Goal: Information Seeking & Learning: Learn about a topic

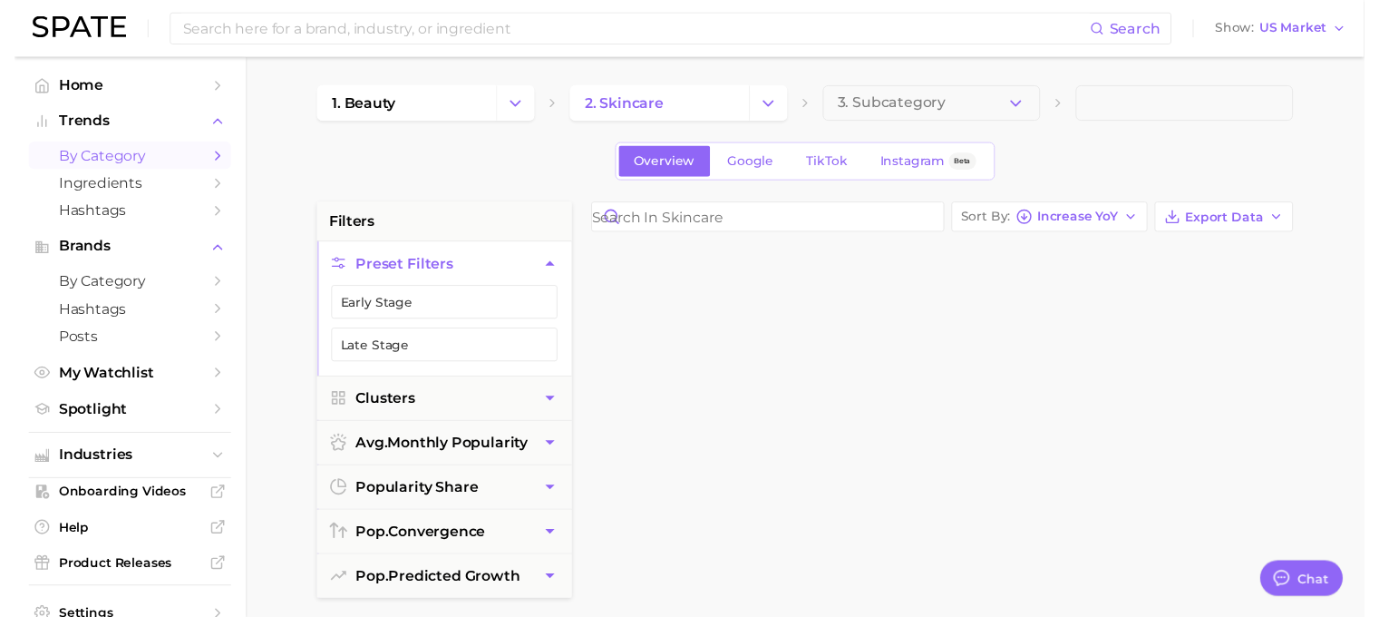
scroll to position [1179, 0]
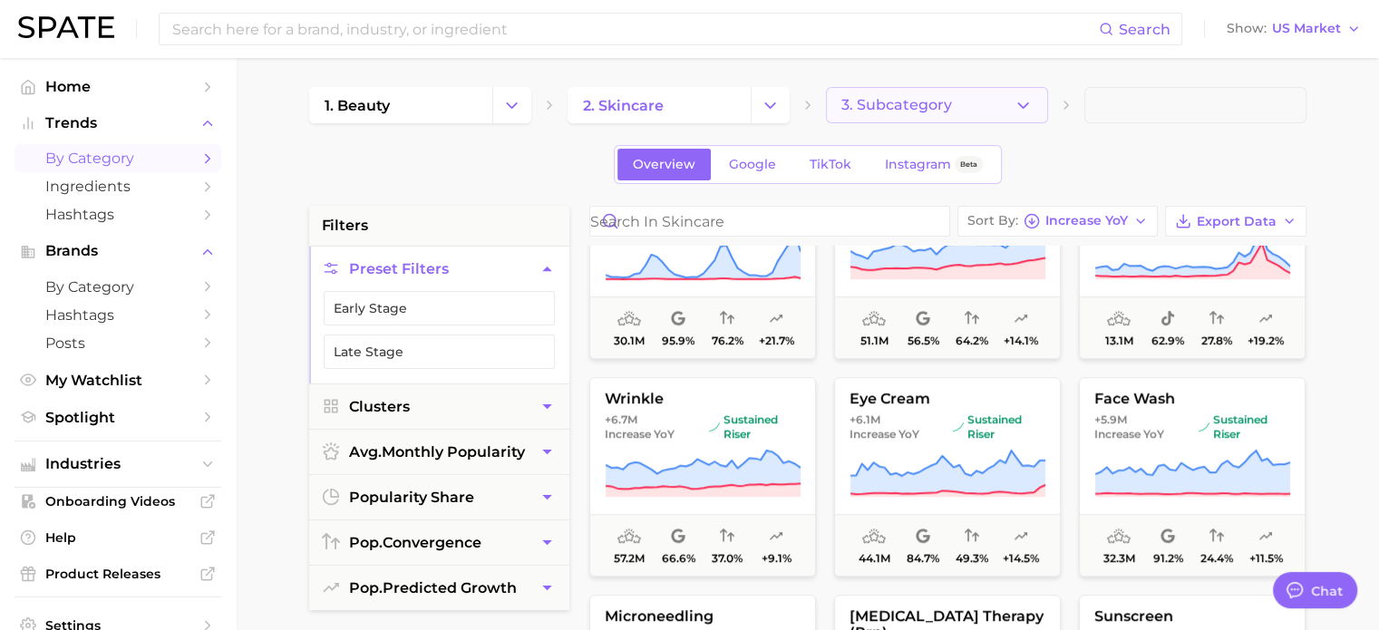
click at [1014, 109] on icon "button" at bounding box center [1023, 105] width 19 height 19
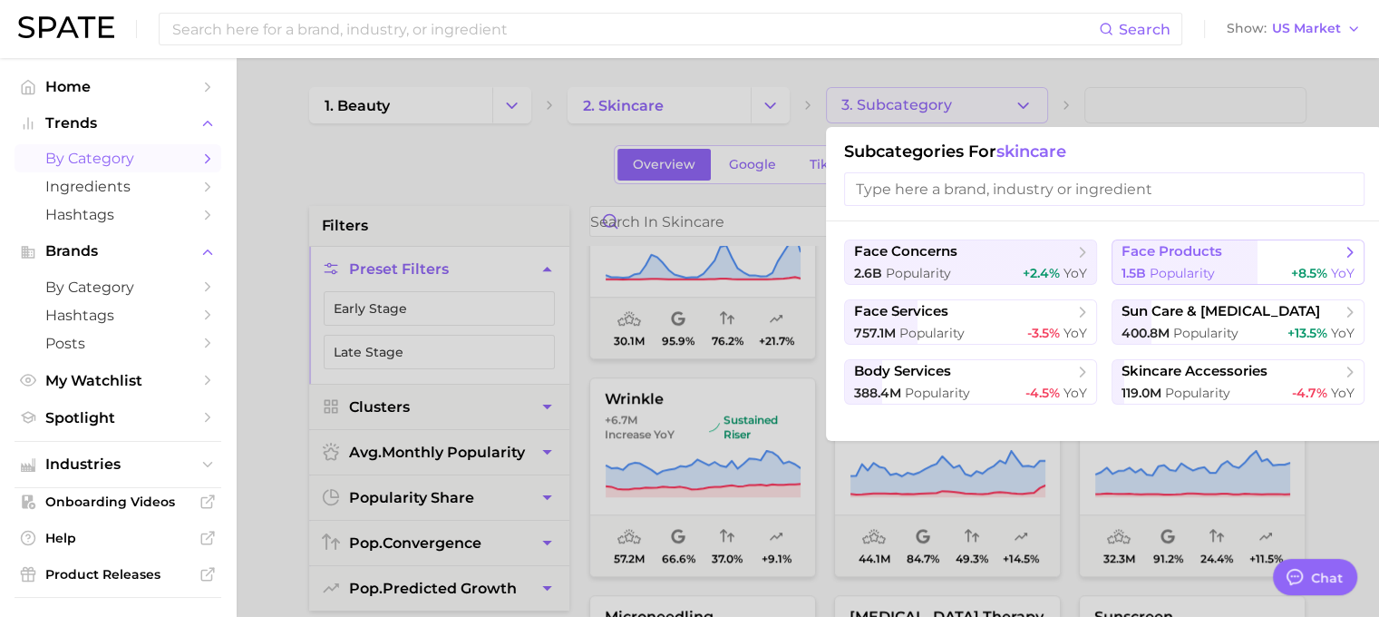
click at [1171, 250] on span "face products" at bounding box center [1172, 251] width 101 height 17
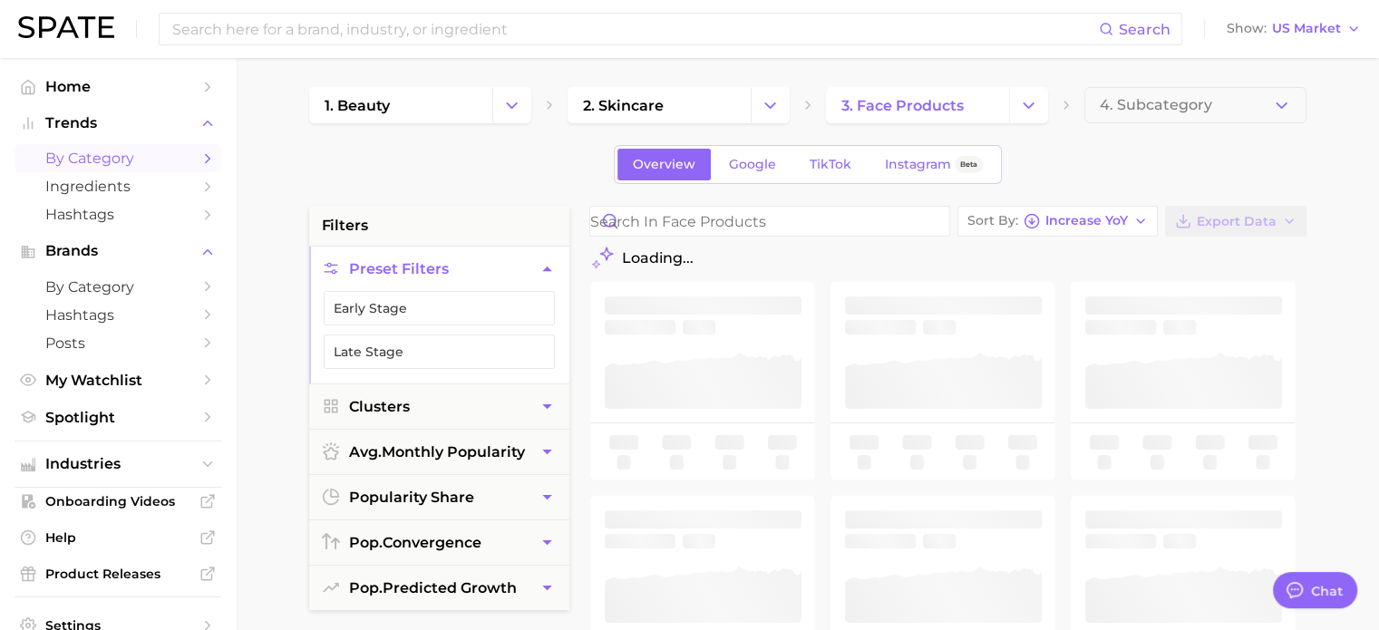
click at [1177, 109] on span "4. Subcategory" at bounding box center [1156, 105] width 112 height 16
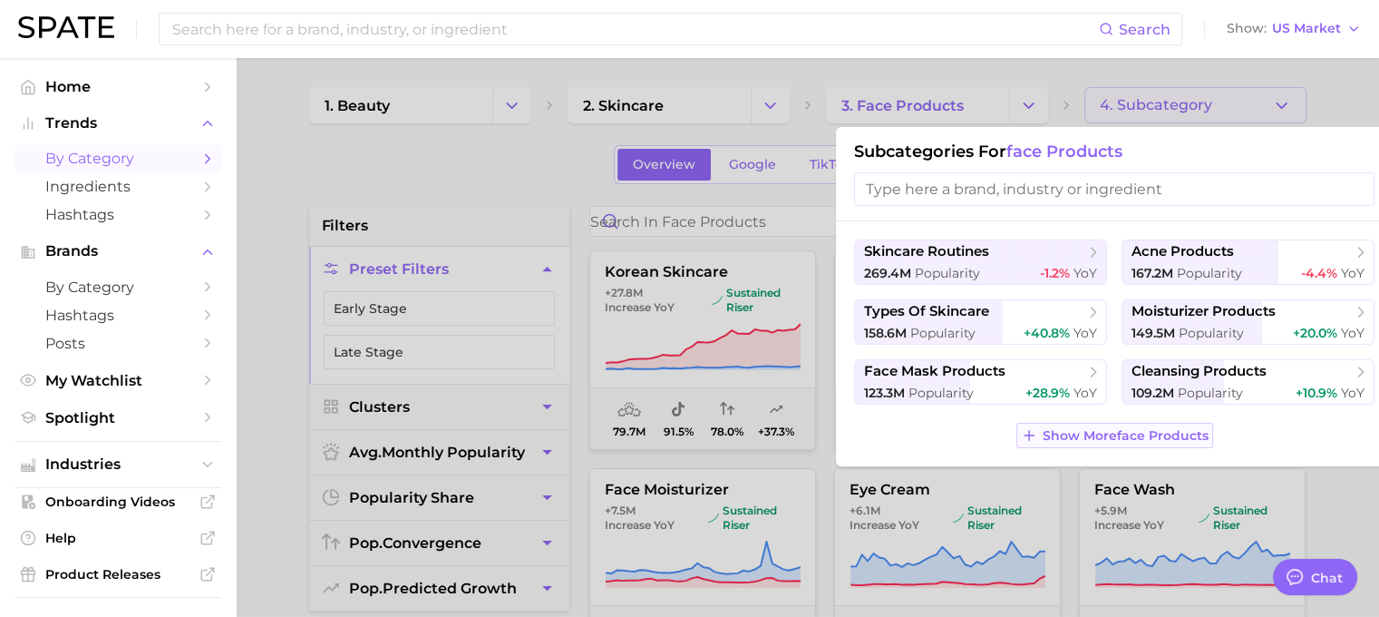
click at [1117, 434] on span "Show More face products" at bounding box center [1126, 435] width 166 height 15
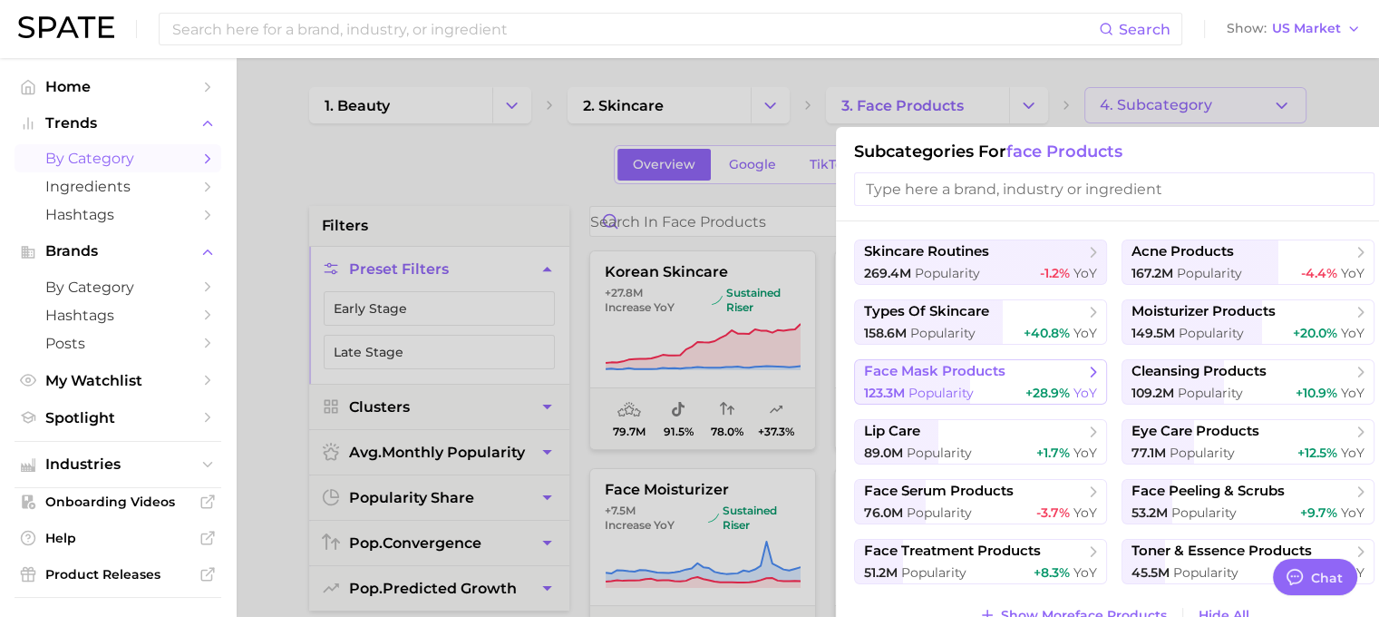
scroll to position [91, 0]
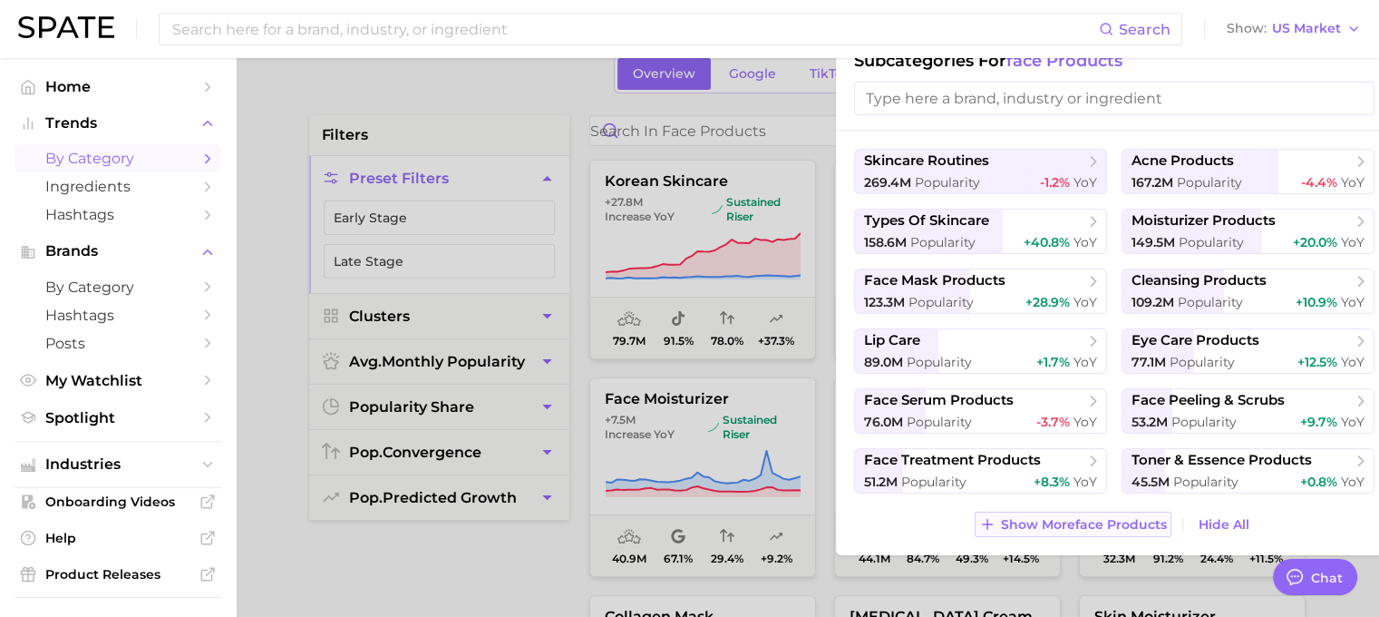
click at [1122, 529] on span "Show More face products" at bounding box center [1084, 524] width 166 height 15
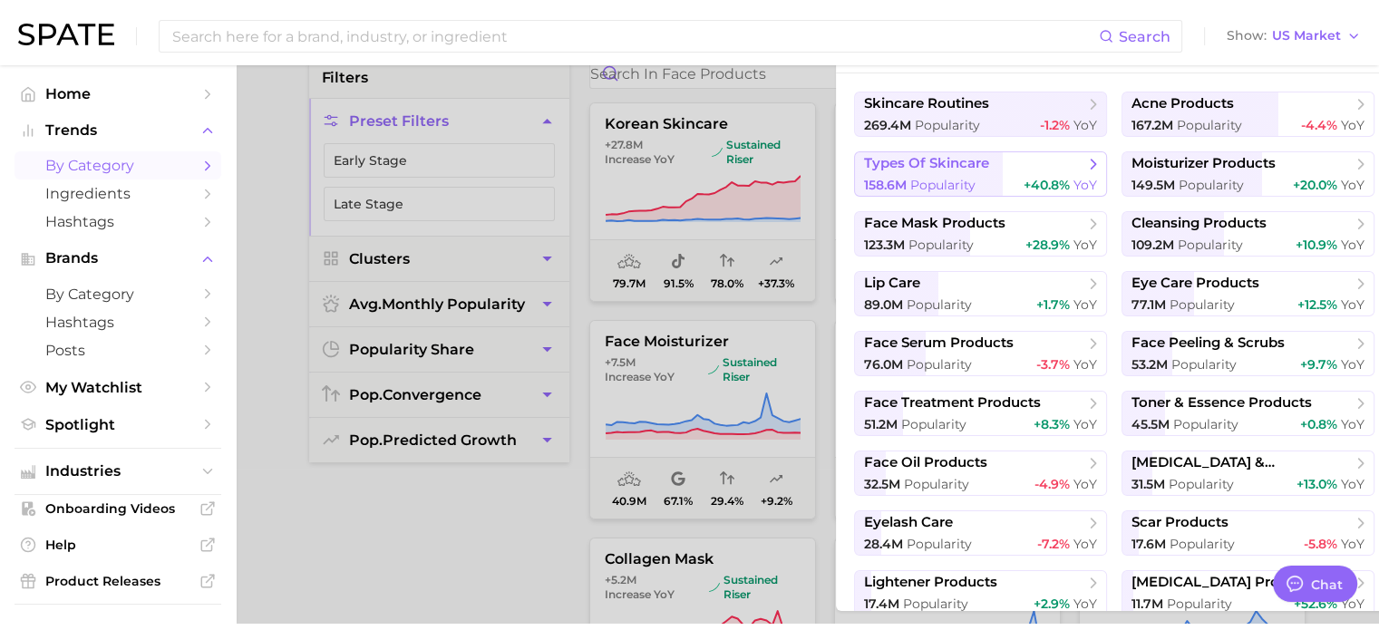
scroll to position [0, 0]
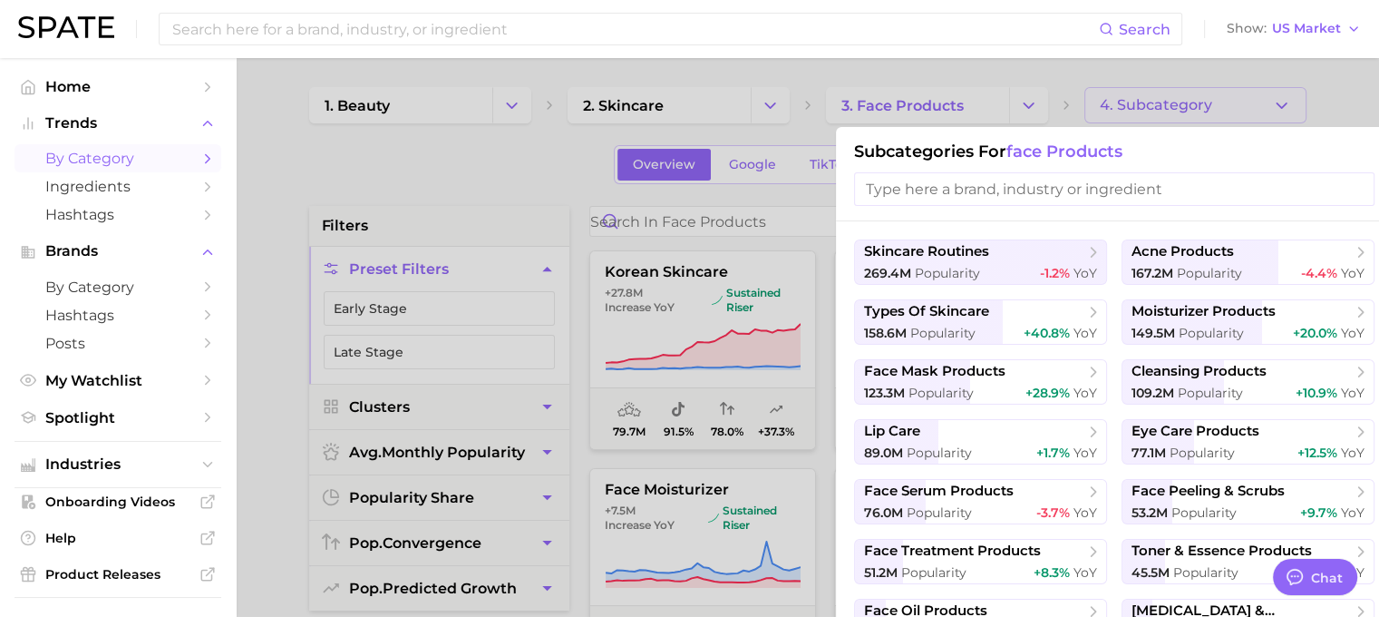
click at [509, 201] on div at bounding box center [689, 308] width 1379 height 617
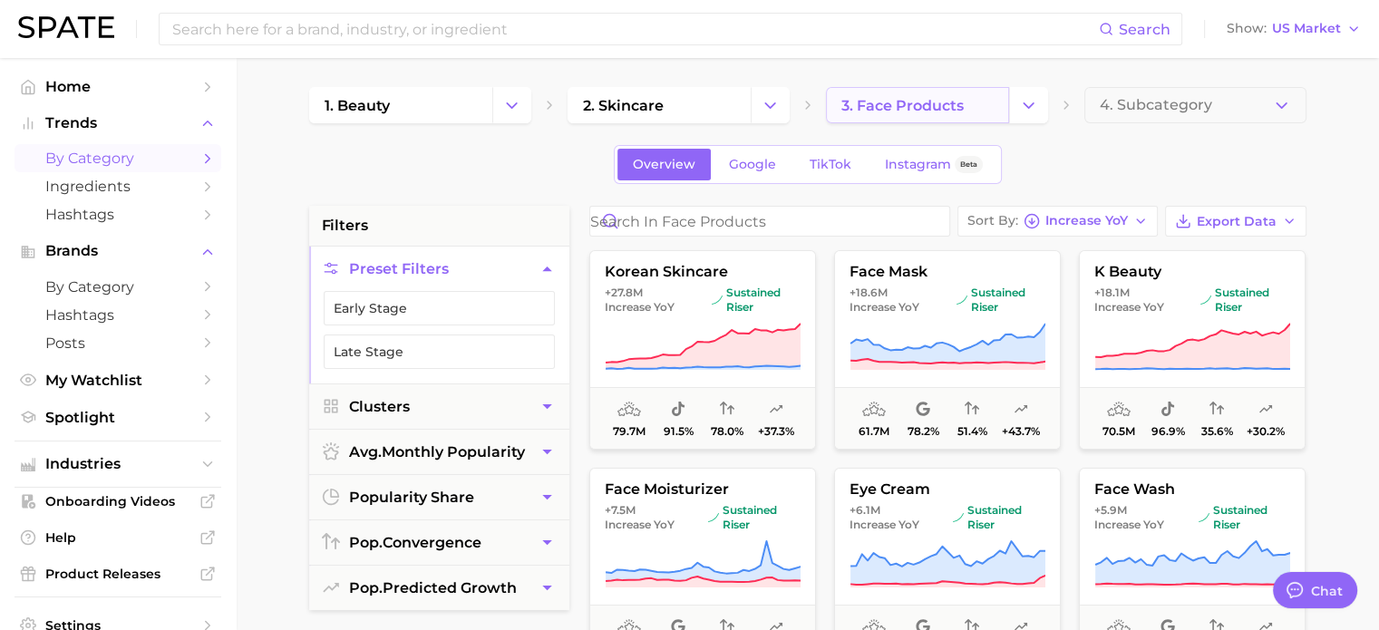
click at [976, 112] on link "3. face products" at bounding box center [917, 105] width 183 height 36
click at [1031, 111] on icon "Change Category" at bounding box center [1028, 105] width 19 height 19
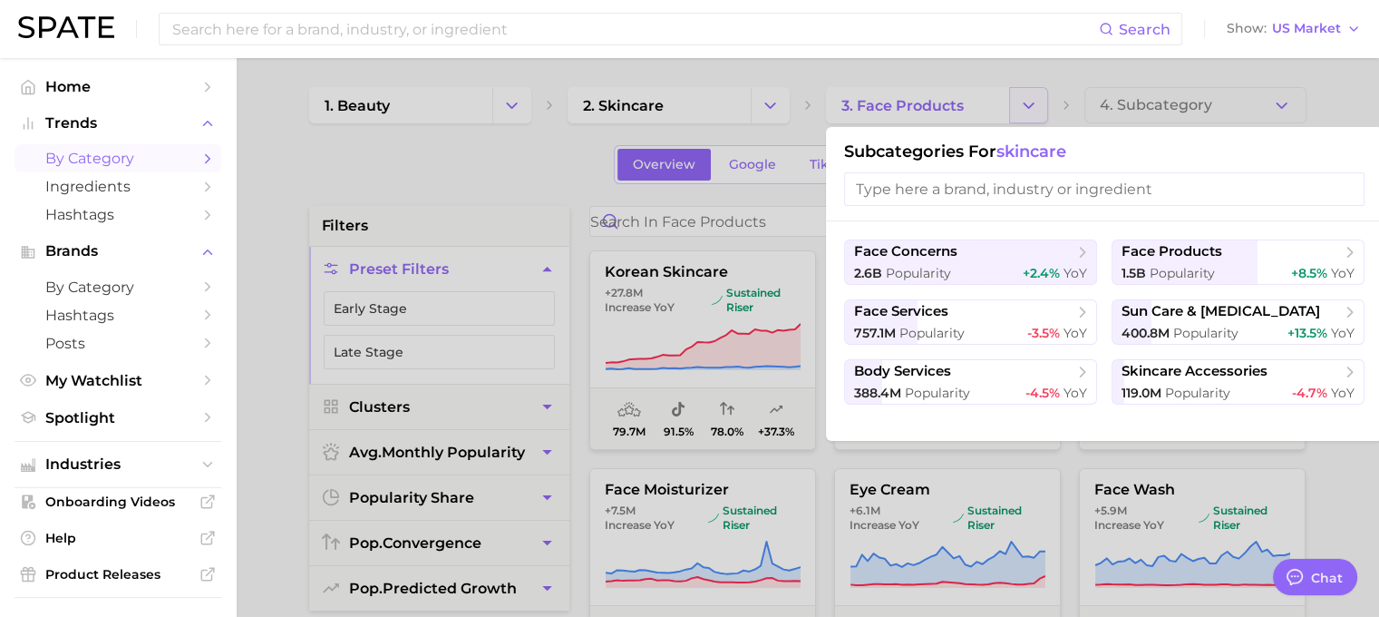
click at [1031, 111] on div at bounding box center [689, 308] width 1379 height 617
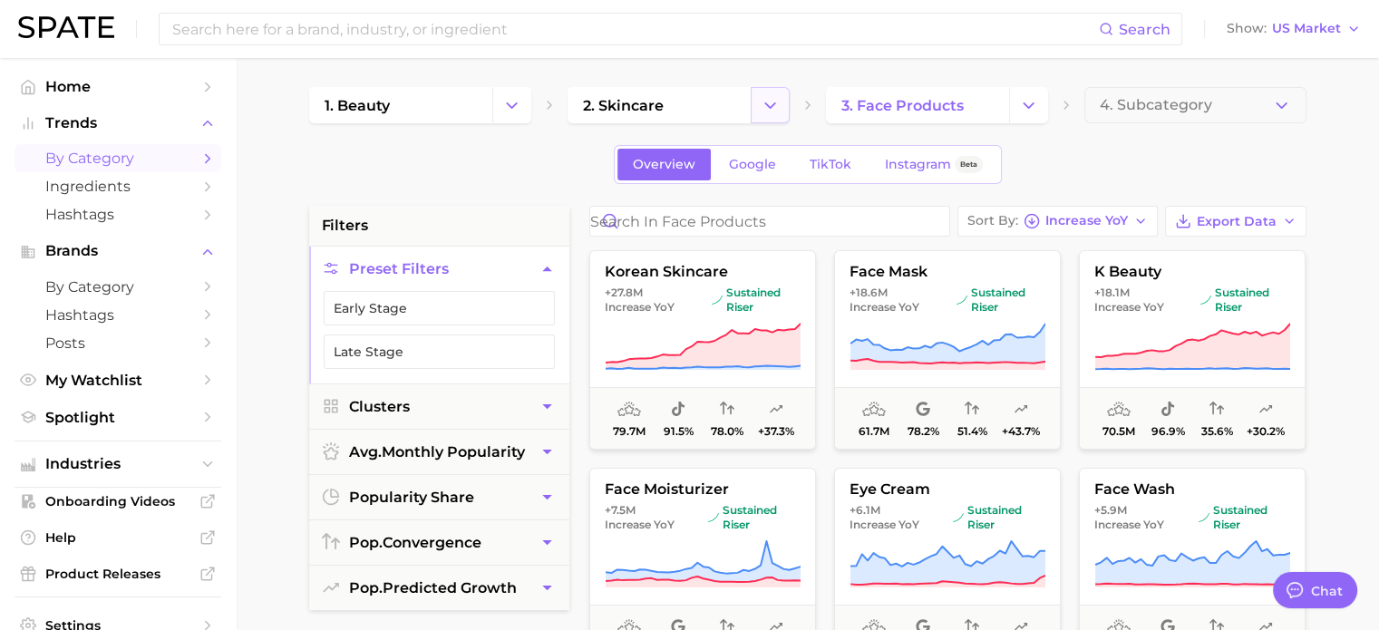
click at [764, 112] on icon "Change Category" at bounding box center [770, 105] width 19 height 19
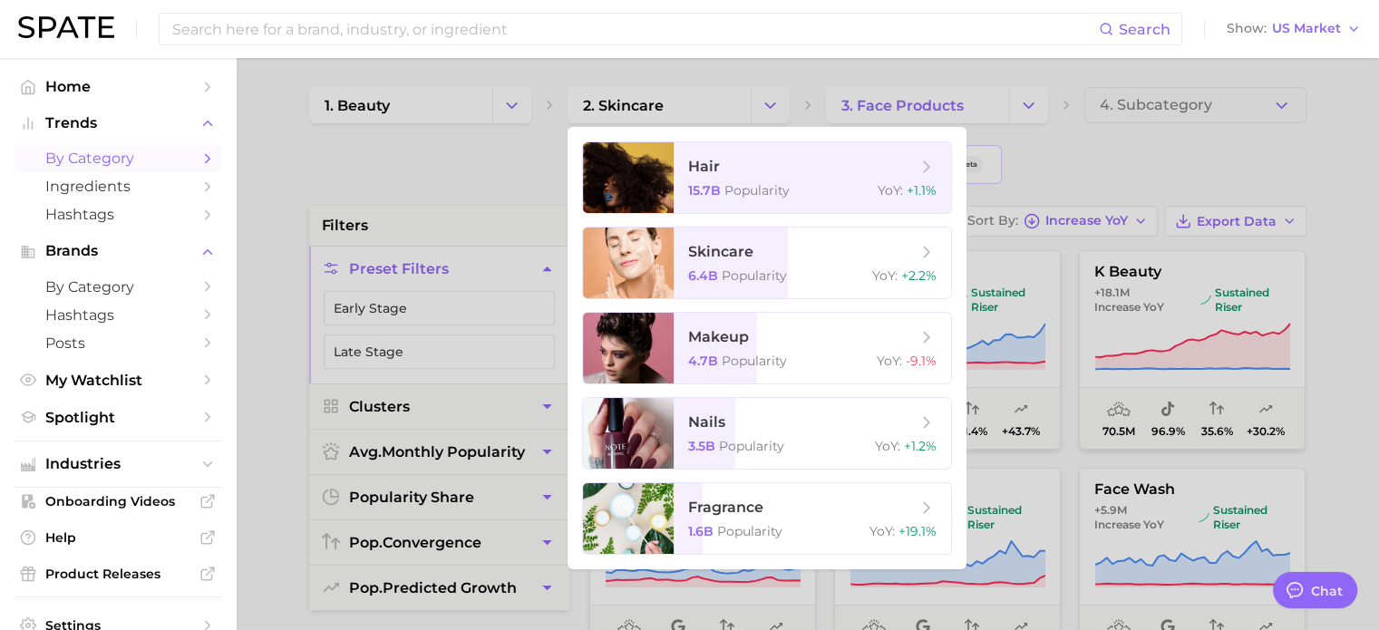
click at [667, 104] on div at bounding box center [689, 315] width 1379 height 630
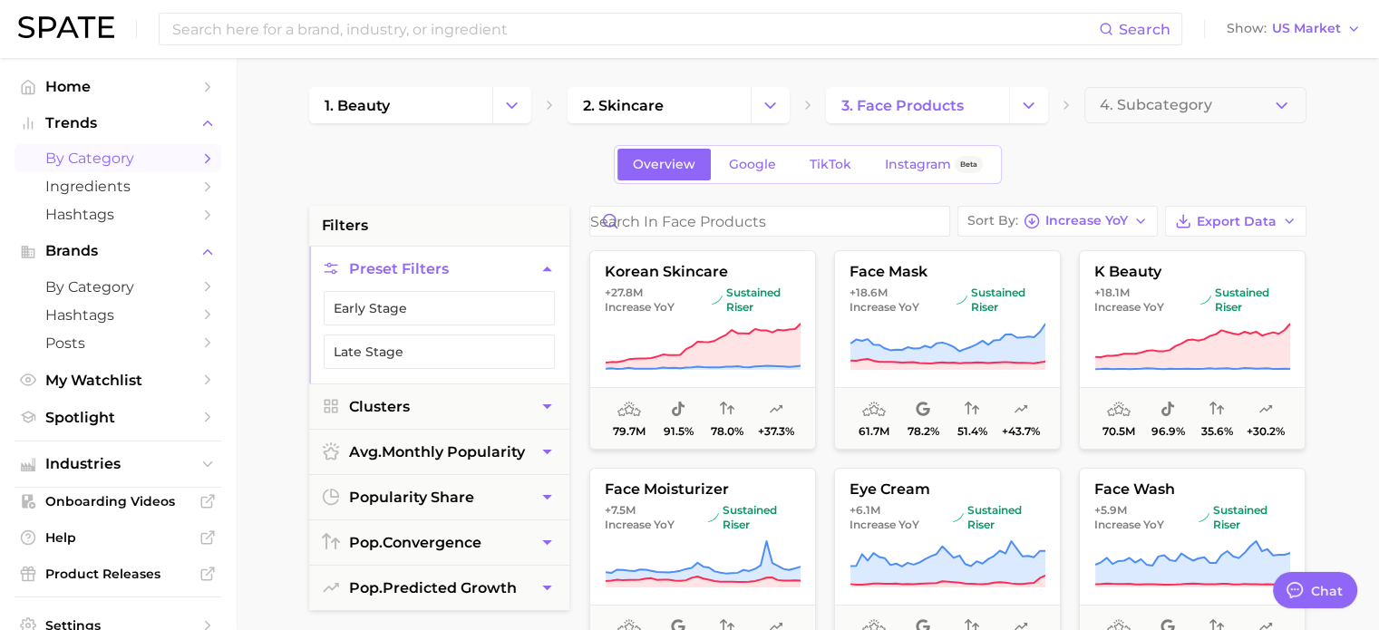
click at [667, 104] on link "2. skincare" at bounding box center [659, 105] width 183 height 36
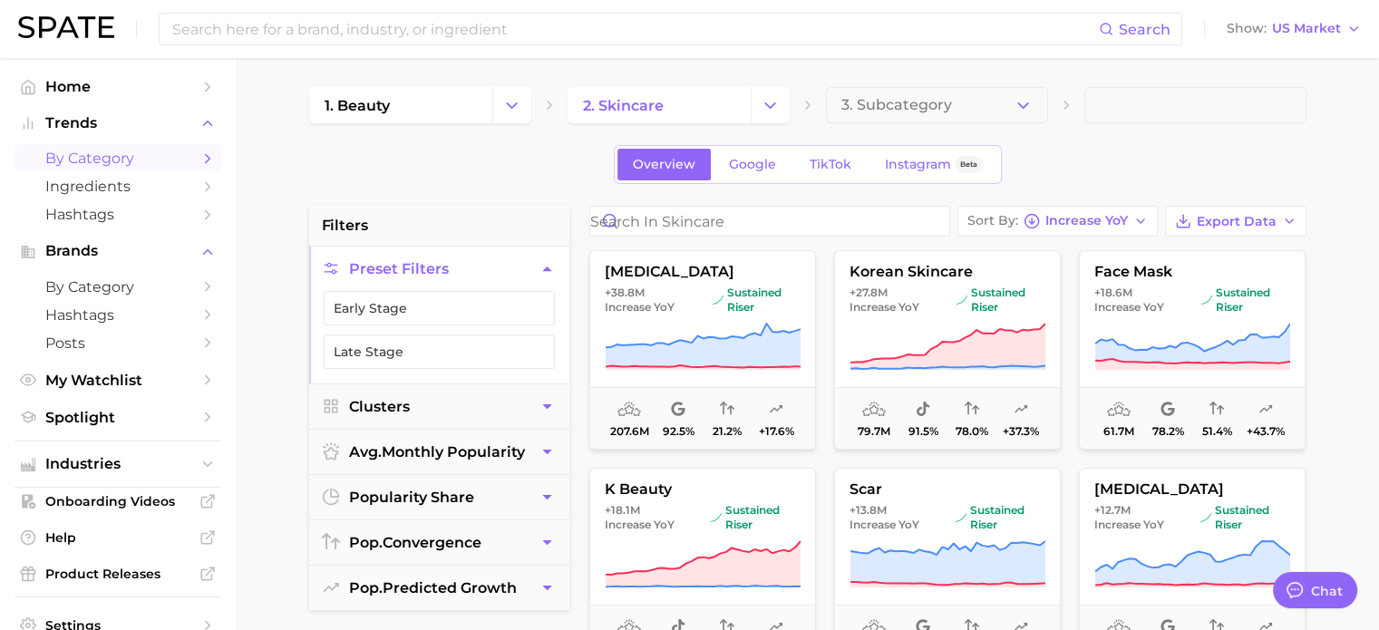
click at [1072, 172] on div "Overview Google TikTok Instagram Beta" at bounding box center [808, 164] width 998 height 39
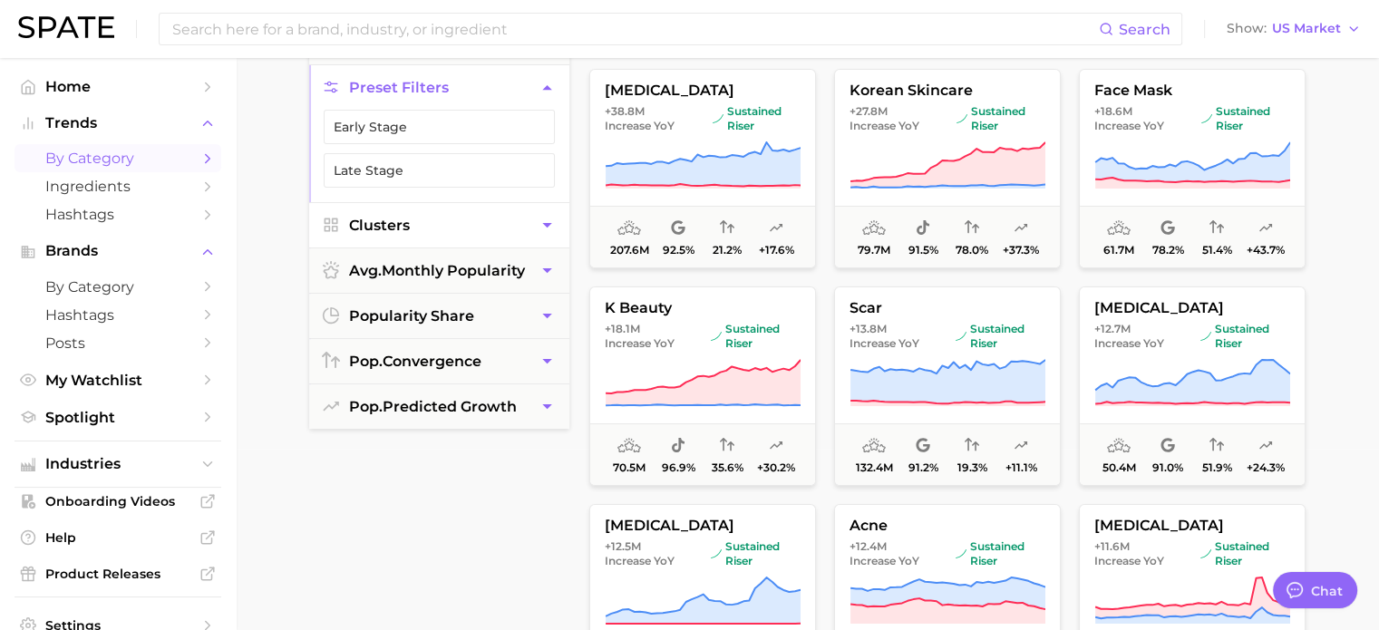
click at [471, 224] on button "Clusters" at bounding box center [439, 225] width 260 height 44
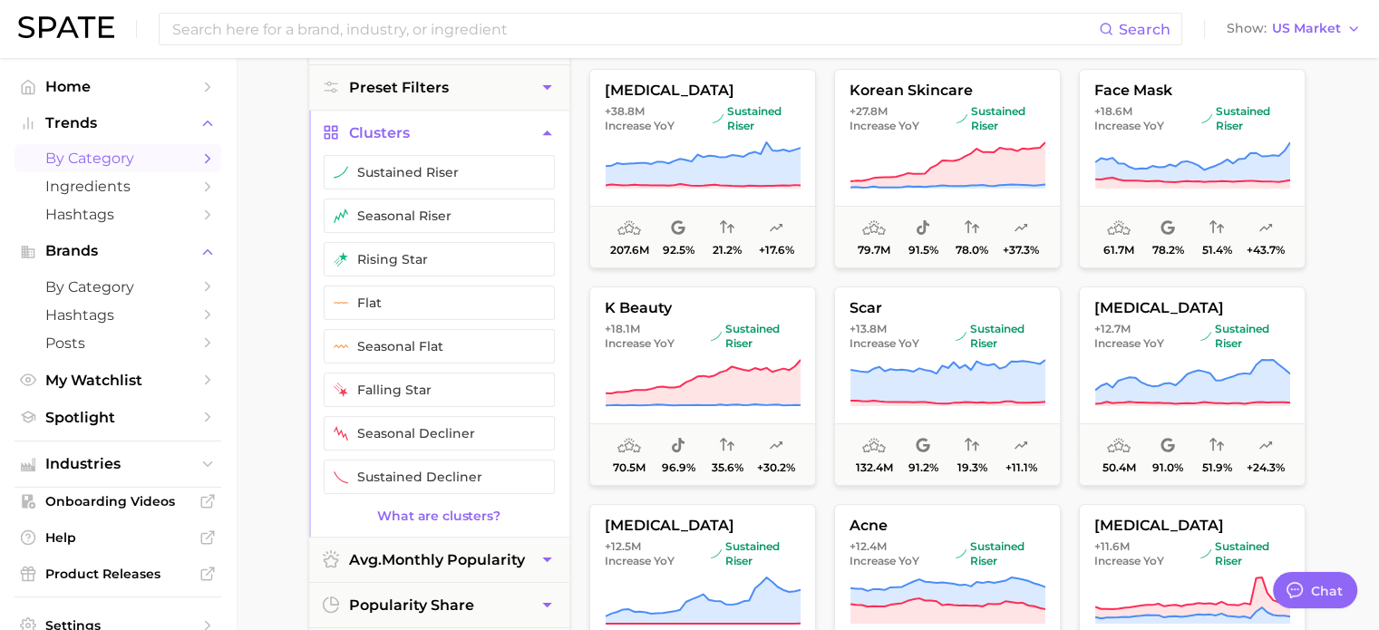
click at [465, 134] on button "Clusters" at bounding box center [439, 133] width 260 height 44
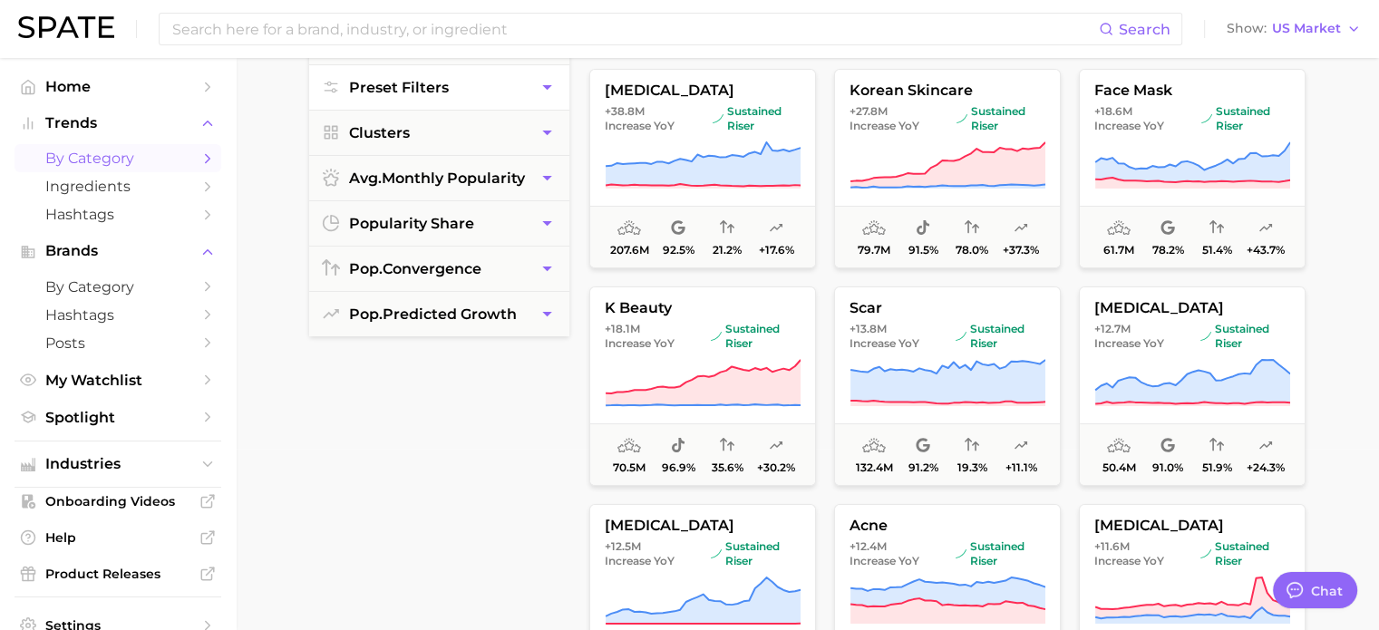
click at [456, 86] on button "Preset Filters" at bounding box center [439, 87] width 260 height 44
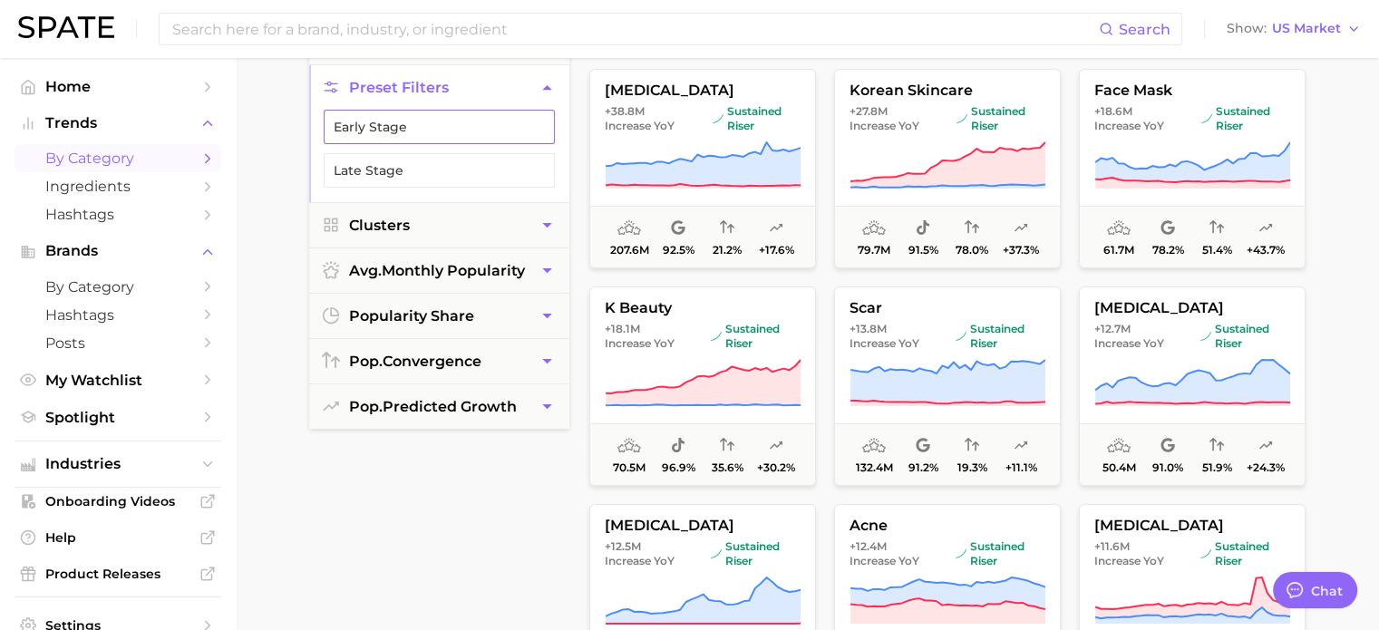
click at [443, 134] on button "Early Stage" at bounding box center [439, 127] width 231 height 34
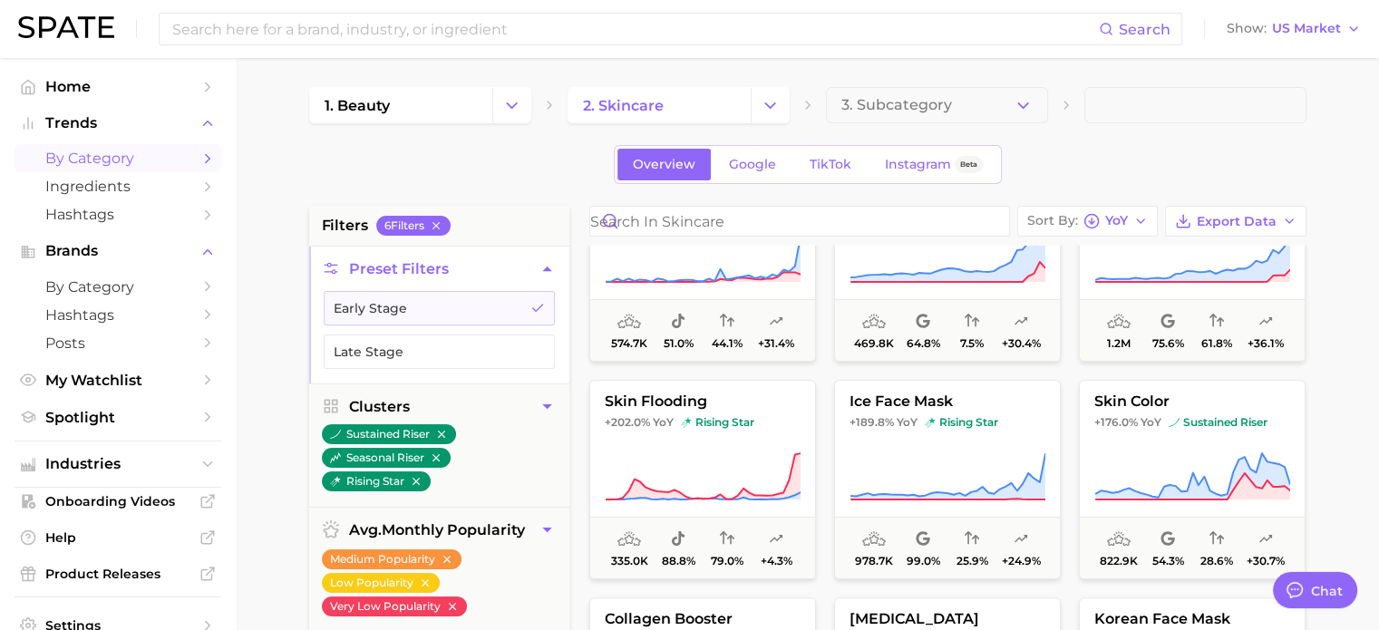
scroll to position [635, 0]
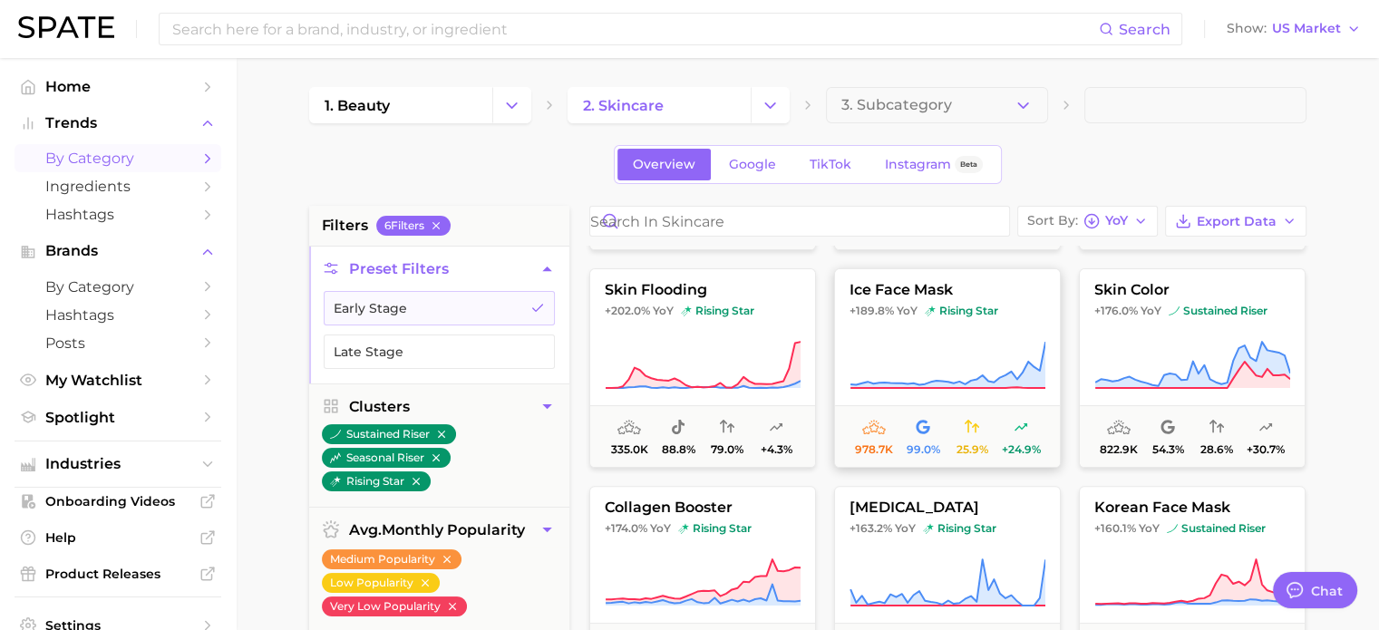
click at [915, 299] on button "ice face mask +189.8% YoY rising star 978.7k 99.0% 25.9% +24.9%" at bounding box center [947, 368] width 227 height 200
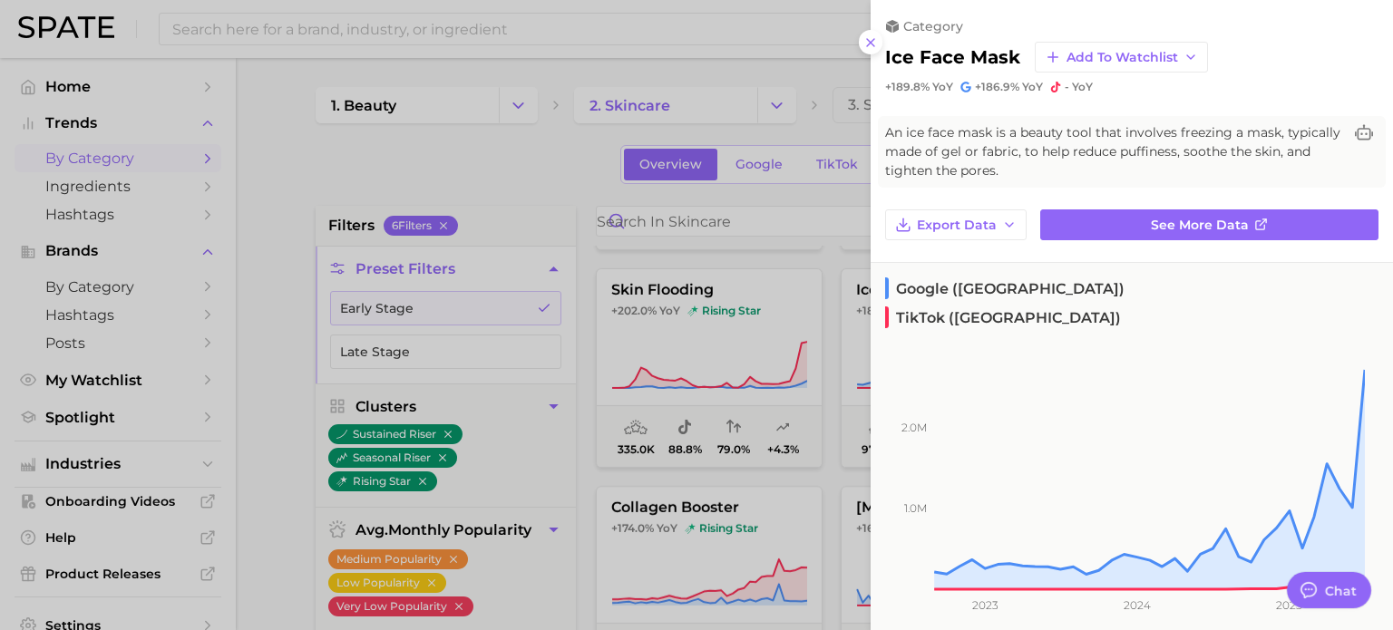
click at [684, 323] on div at bounding box center [696, 315] width 1393 height 630
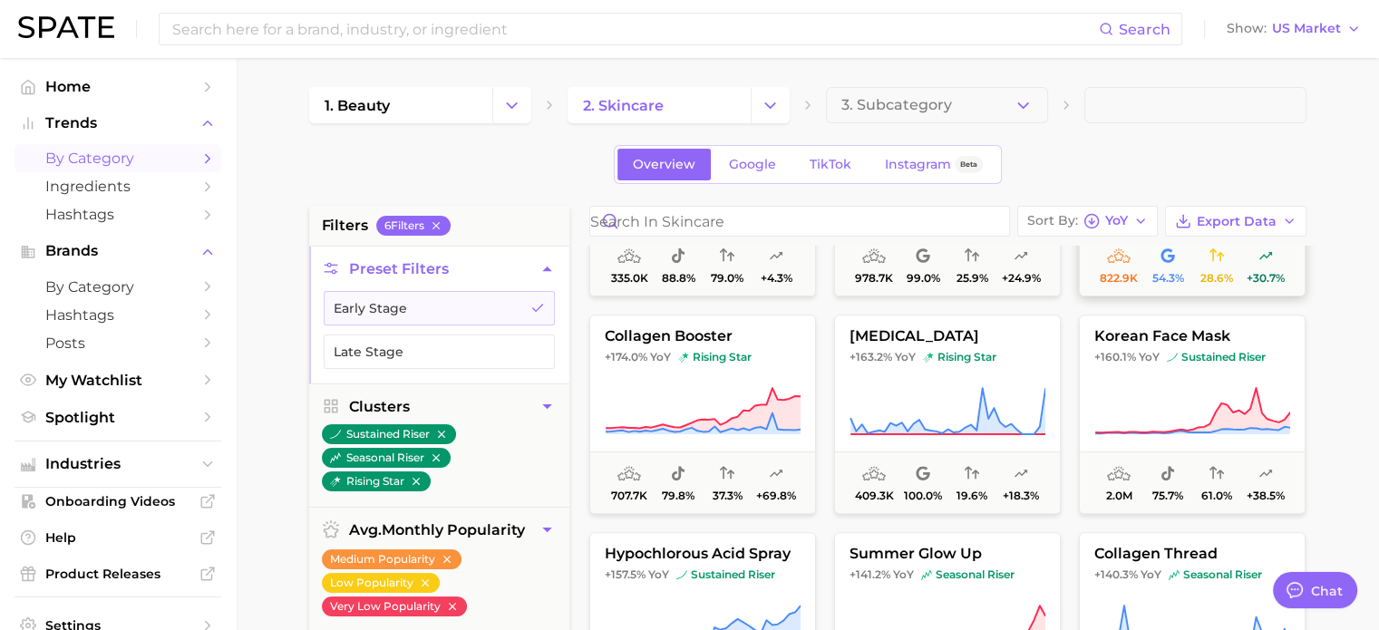
scroll to position [816, 0]
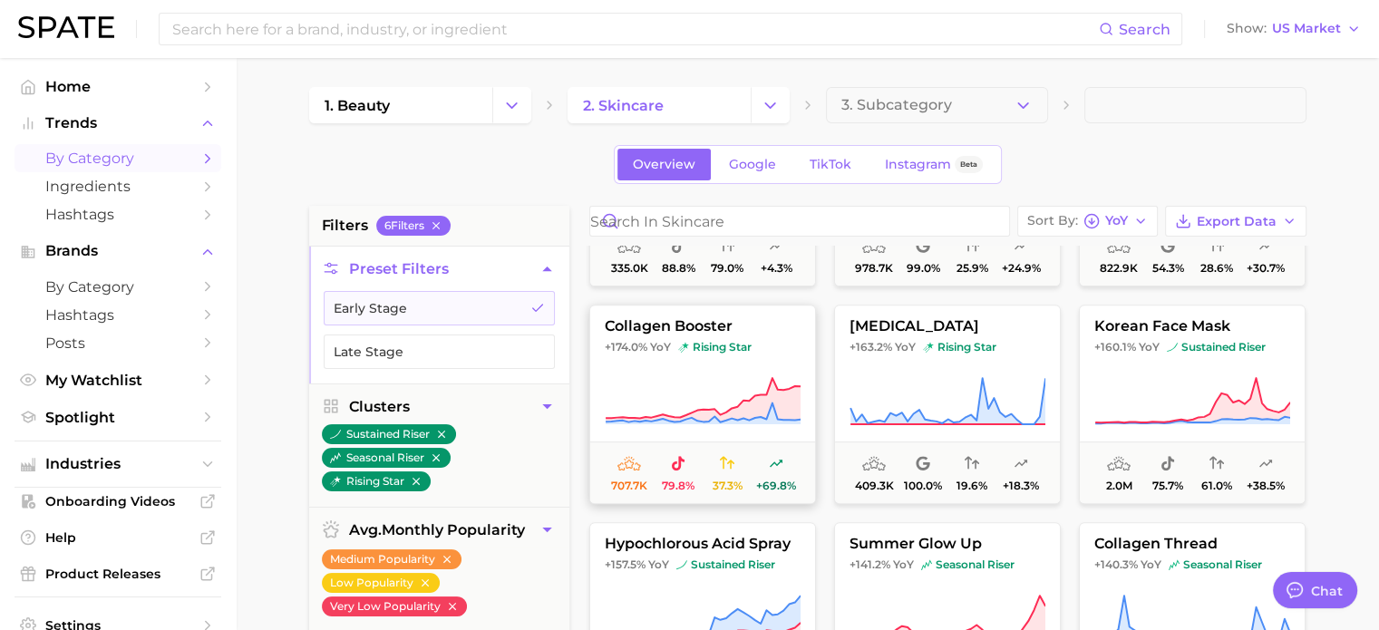
click at [663, 384] on icon at bounding box center [703, 401] width 196 height 51
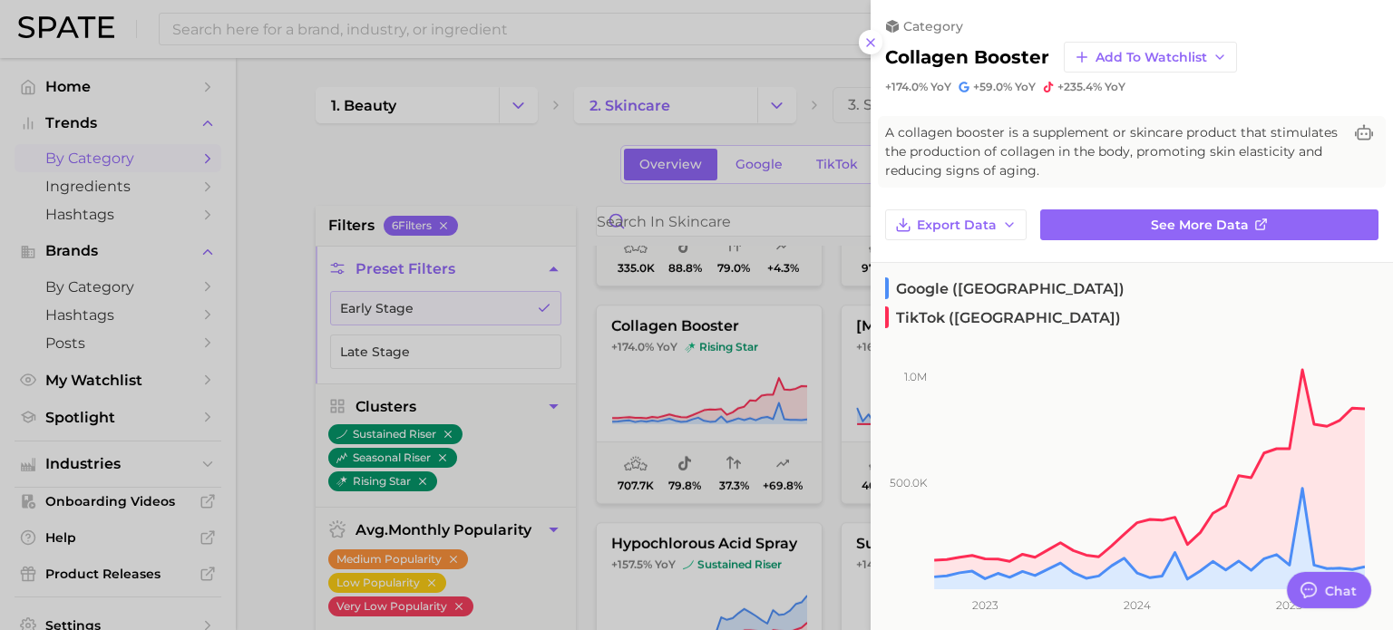
click at [569, 398] on div at bounding box center [696, 315] width 1393 height 630
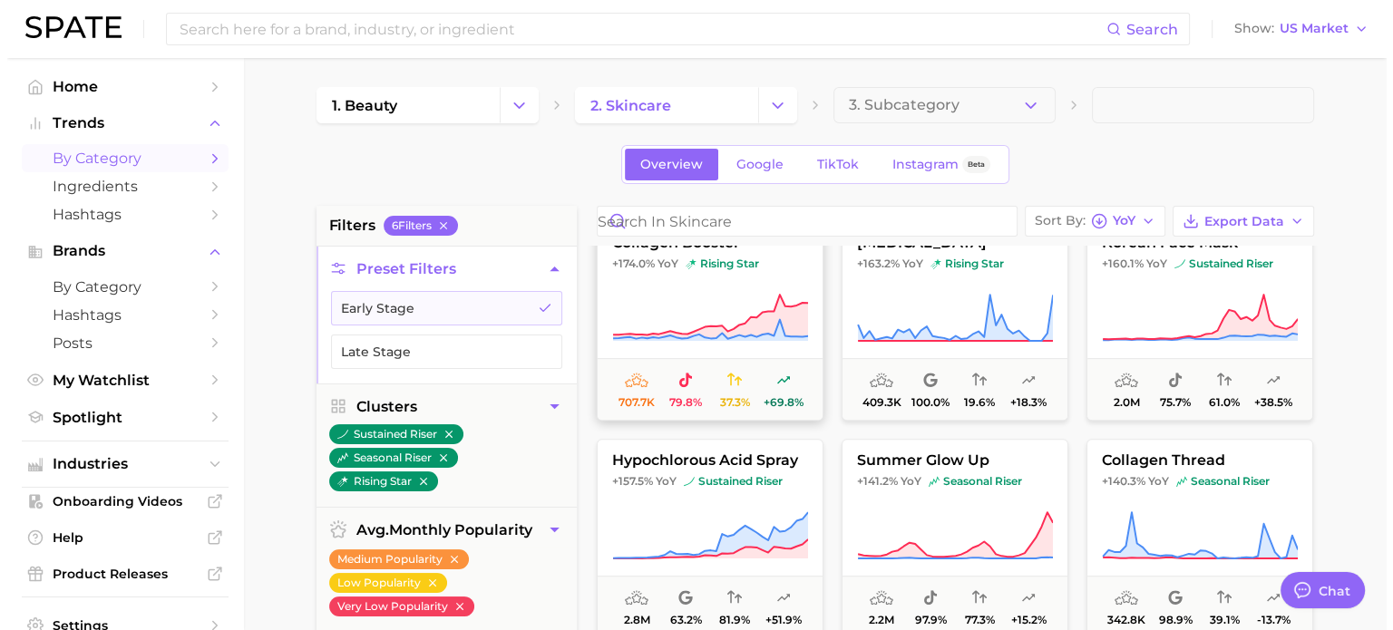
scroll to position [998, 0]
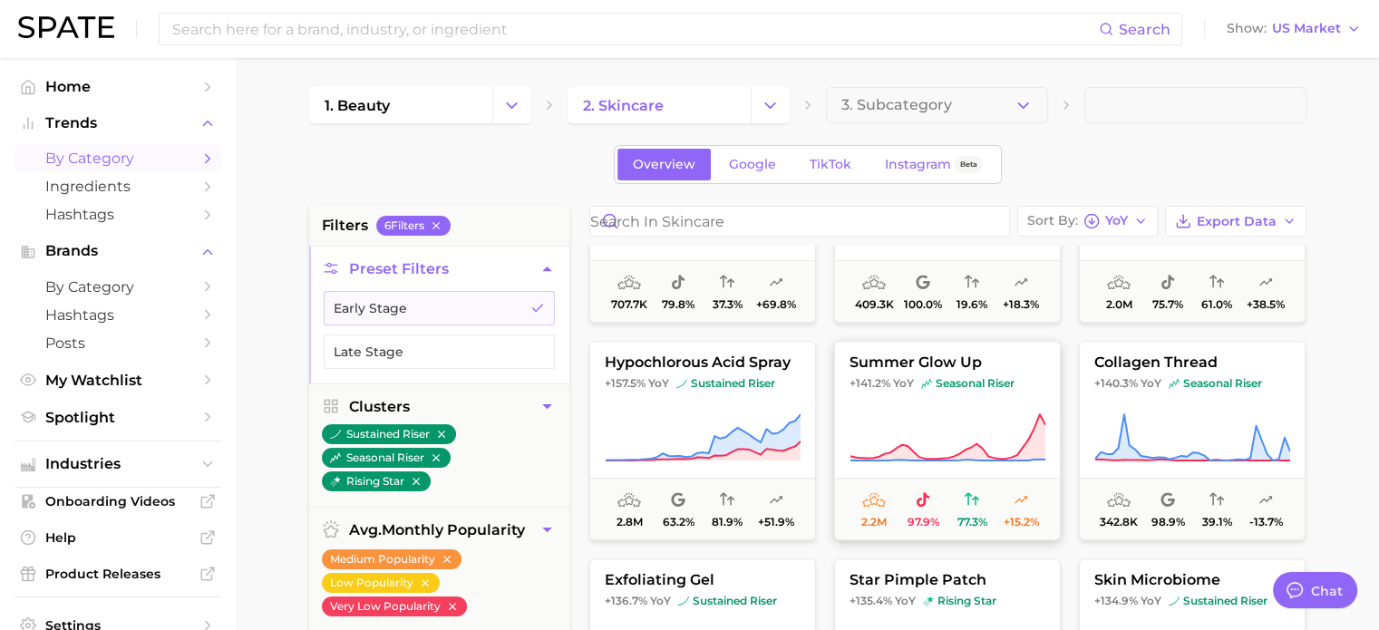
click at [972, 394] on button "summer glow up +141.2% YoY seasonal riser 2.2m 97.9% 77.3% +15.2%" at bounding box center [947, 441] width 227 height 200
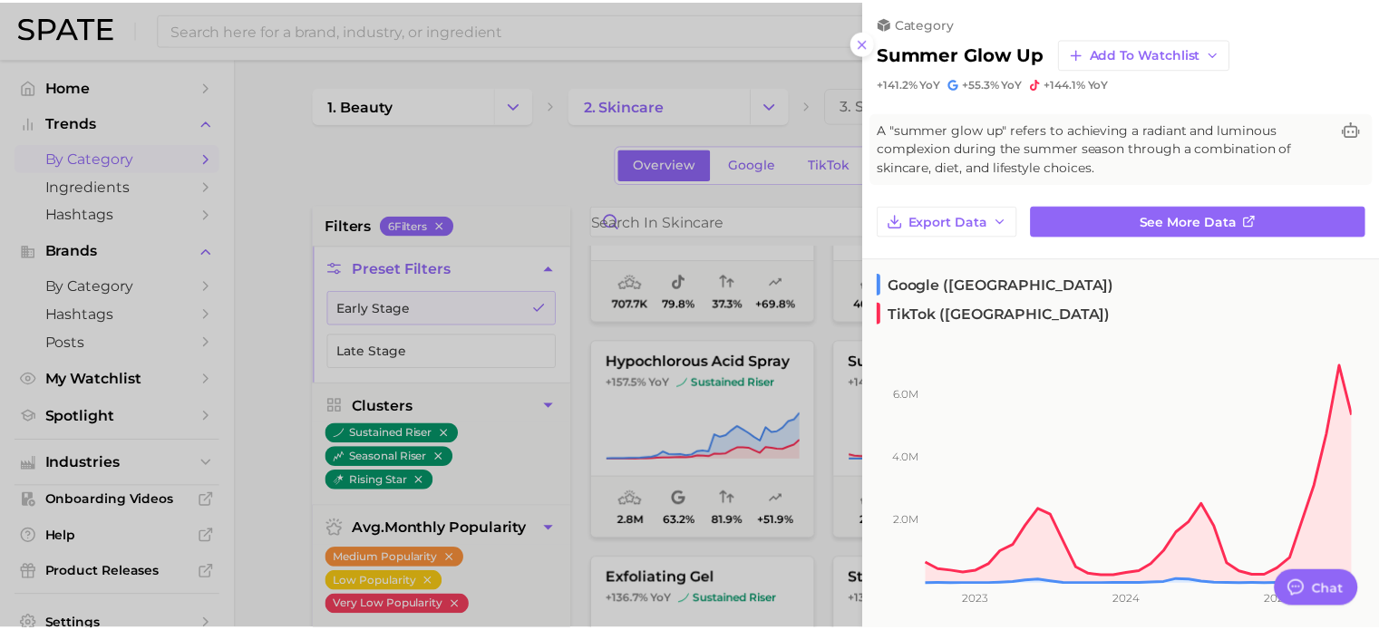
scroll to position [0, 0]
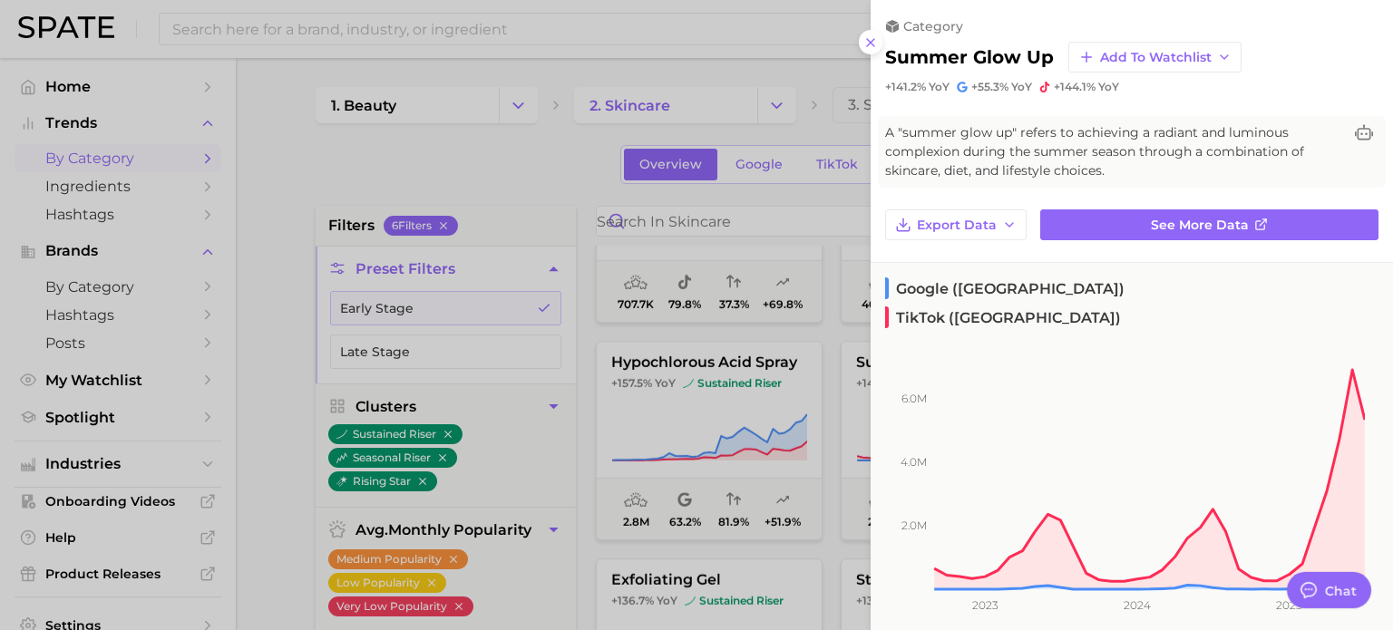
click at [733, 326] on div at bounding box center [696, 315] width 1393 height 630
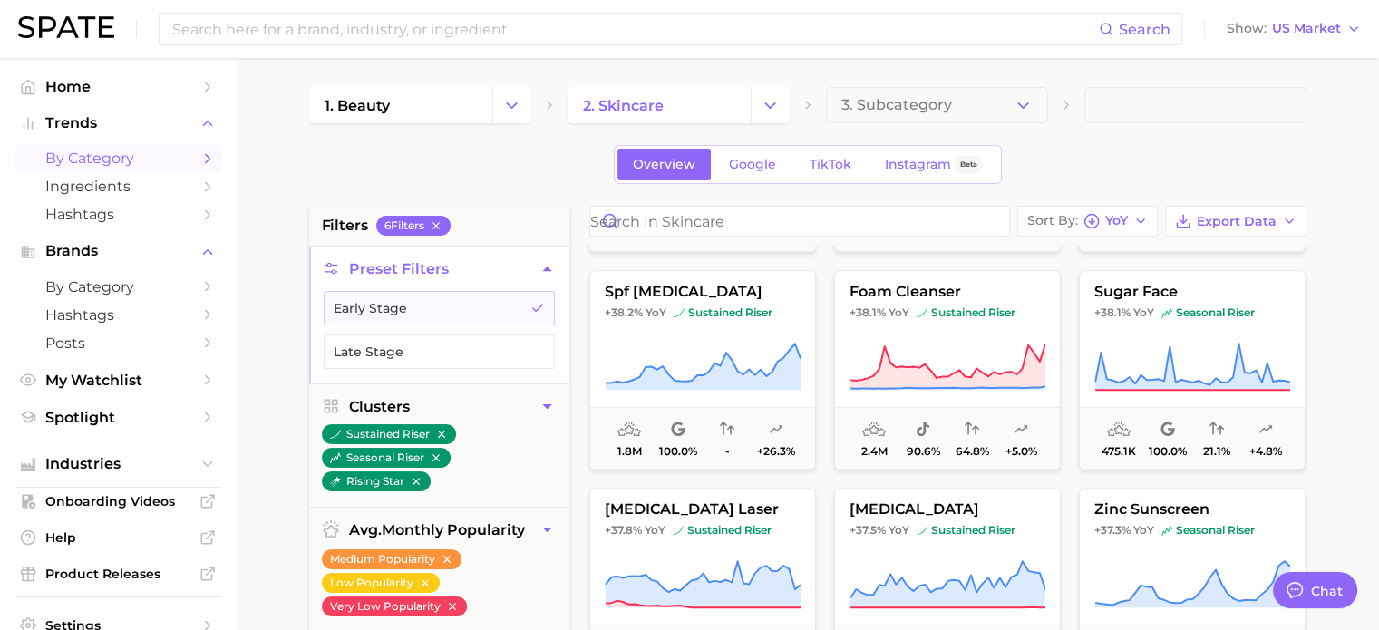
scroll to position [8615, 0]
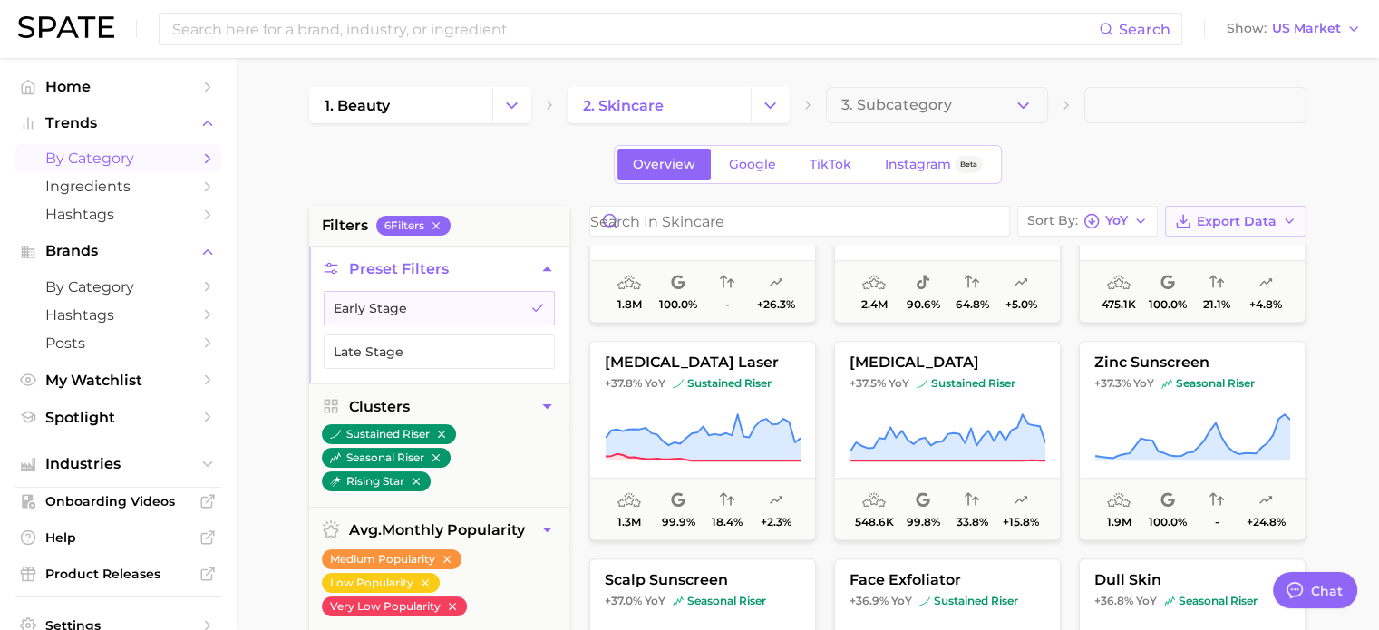
click at [1203, 214] on span "Export Data" at bounding box center [1237, 221] width 80 height 15
click at [1153, 248] on span "Card Data CSV" at bounding box center [1185, 255] width 95 height 15
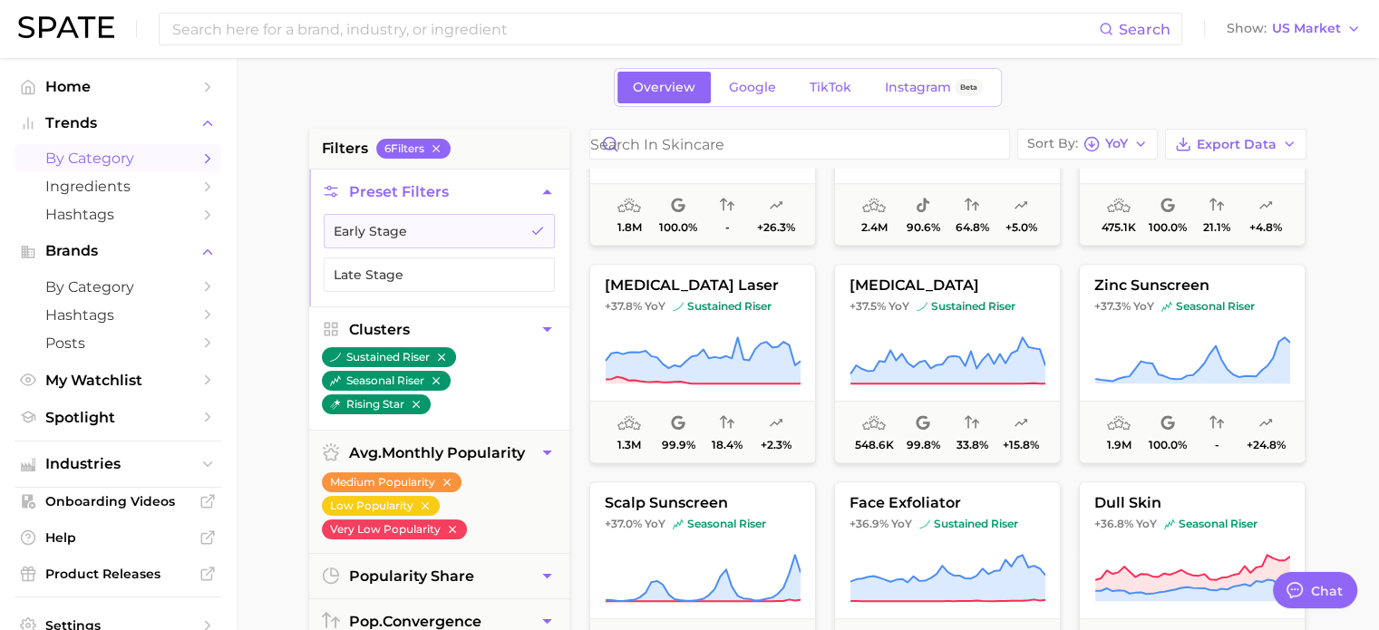
scroll to position [272, 0]
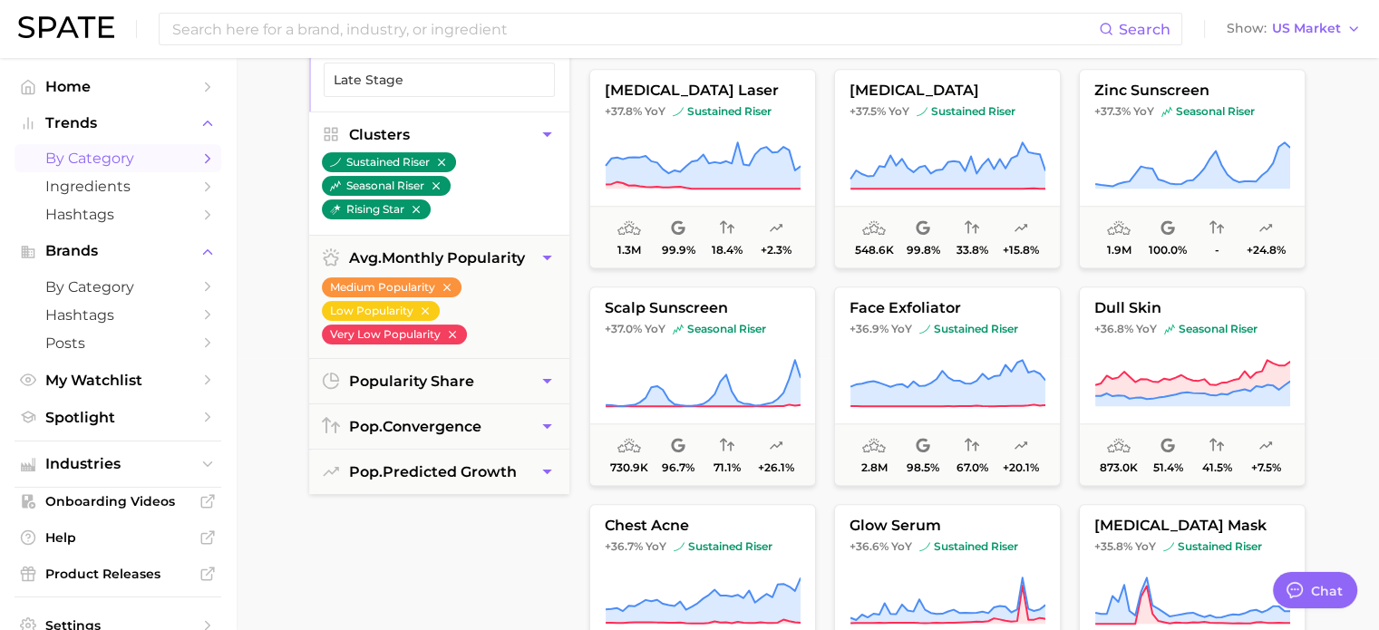
click at [547, 138] on icon "button" at bounding box center [547, 134] width 19 height 19
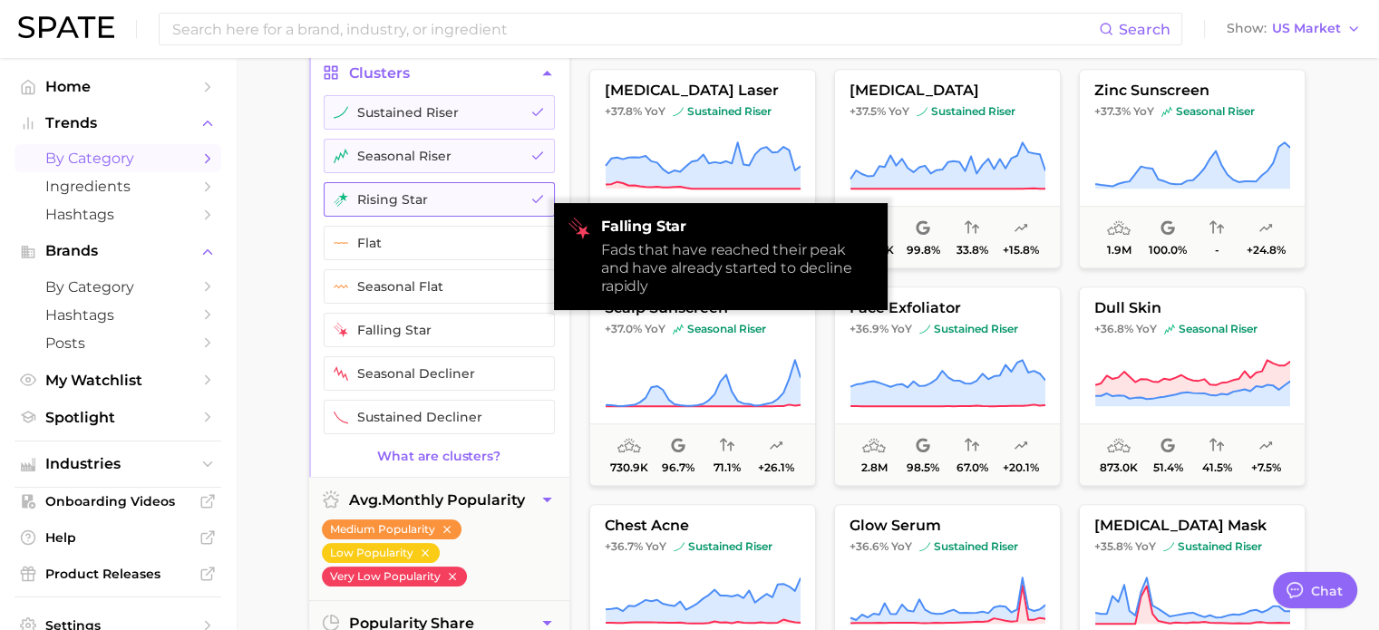
drag, startPoint x: 528, startPoint y: 201, endPoint x: 532, endPoint y: 166, distance: 35.7
click at [530, 201] on button "rising star" at bounding box center [439, 199] width 231 height 34
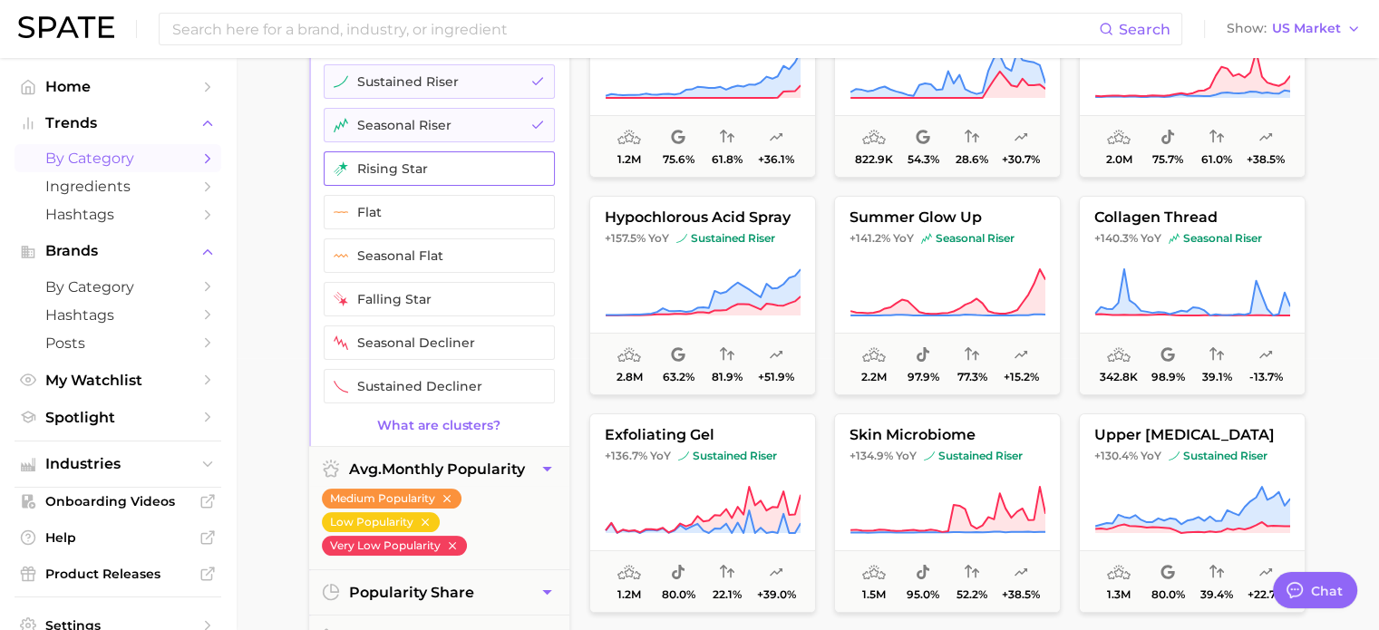
click at [530, 154] on button "rising star" at bounding box center [439, 168] width 231 height 34
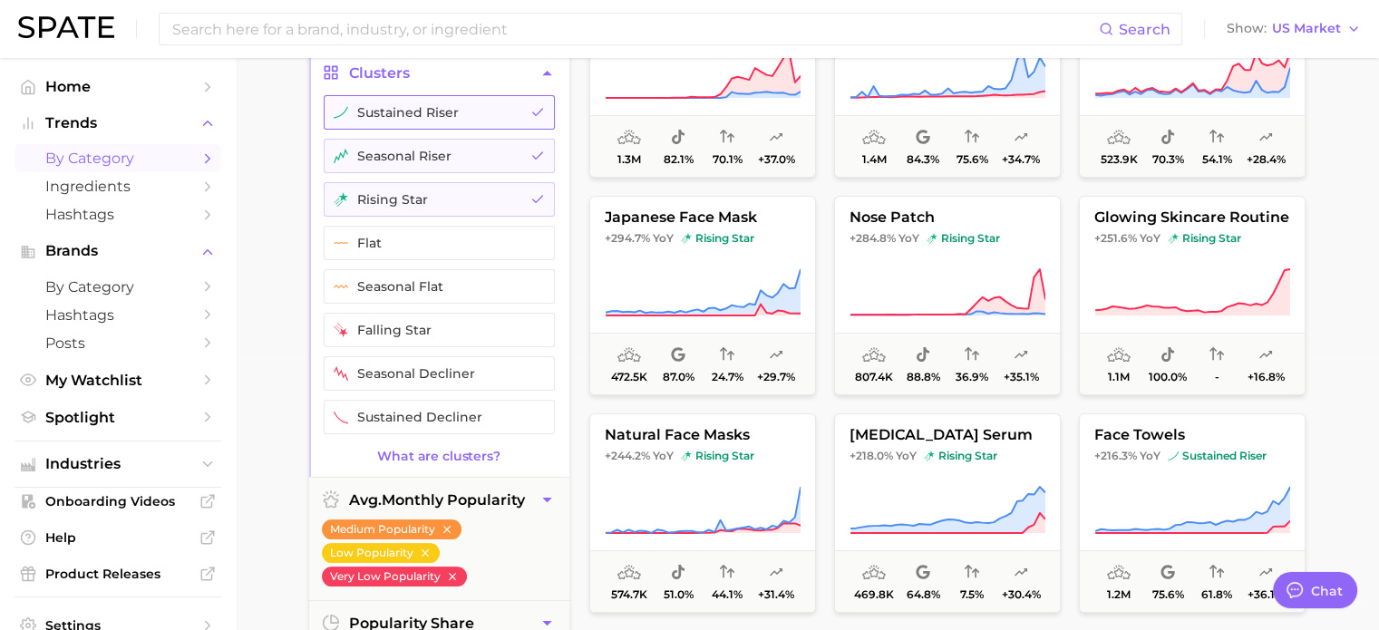
click at [531, 124] on button "sustained riser" at bounding box center [439, 112] width 231 height 34
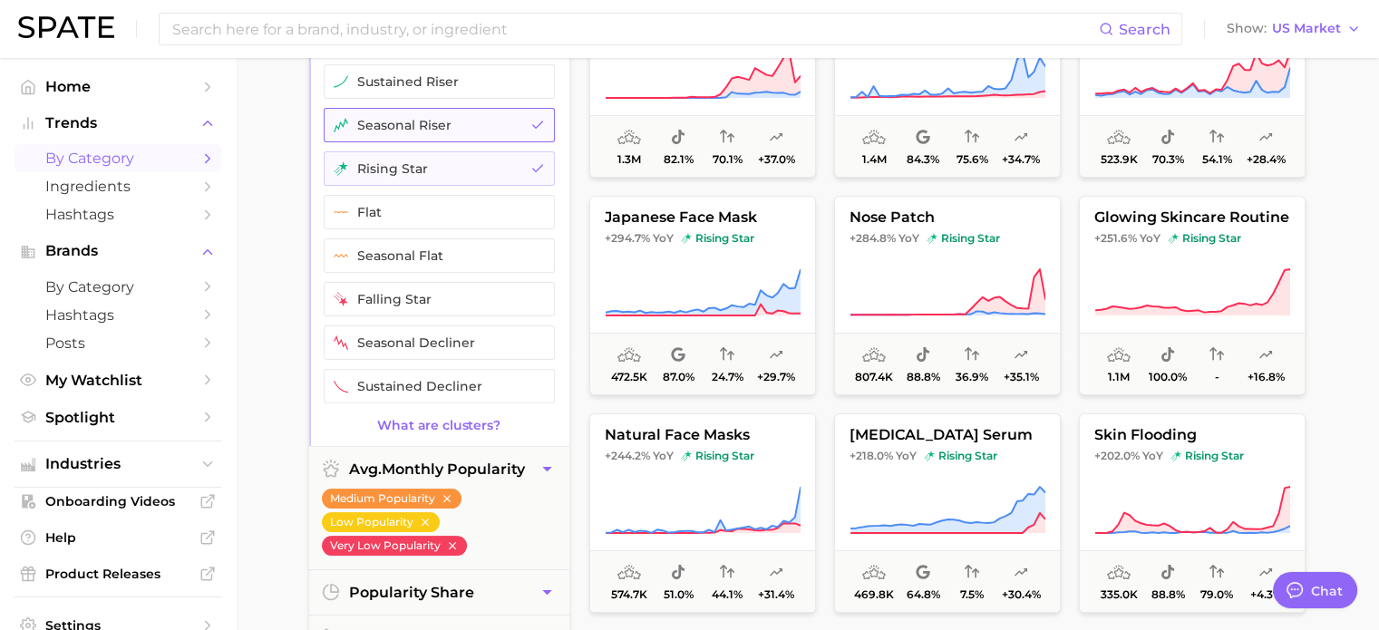
click at [530, 110] on button "seasonal riser" at bounding box center [439, 125] width 231 height 34
click at [537, 161] on icon "button" at bounding box center [537, 168] width 15 height 15
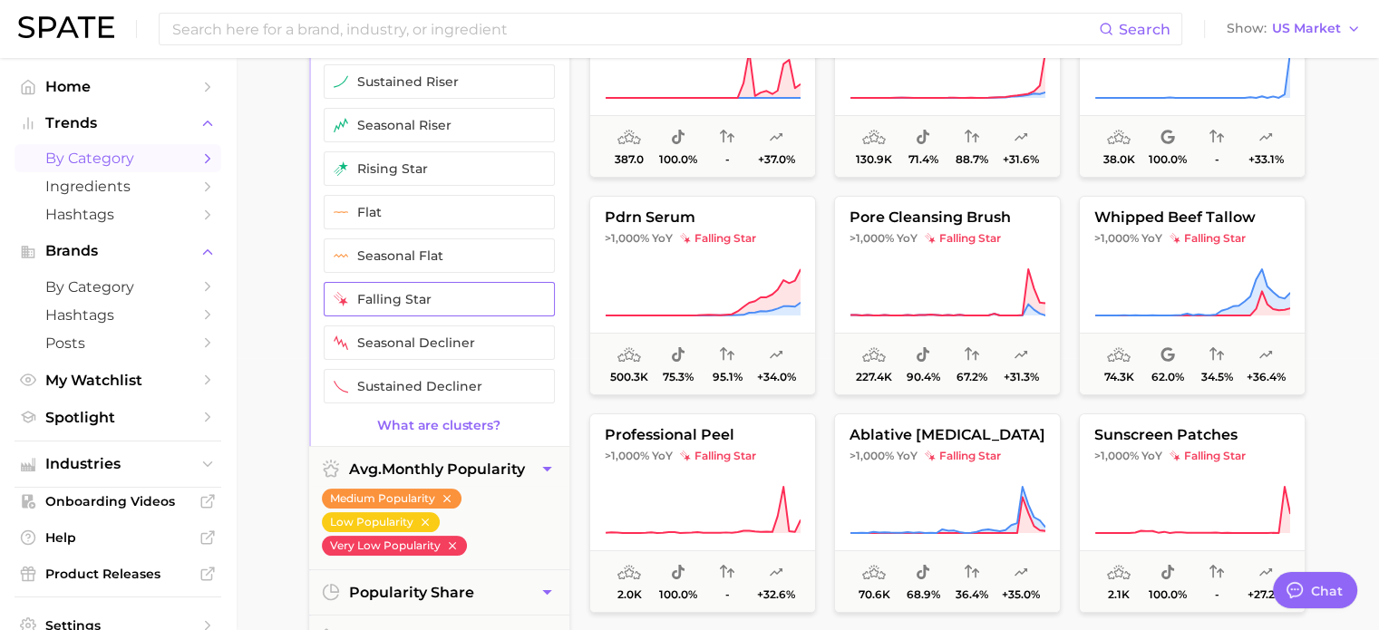
click at [504, 297] on button "falling star" at bounding box center [439, 299] width 231 height 34
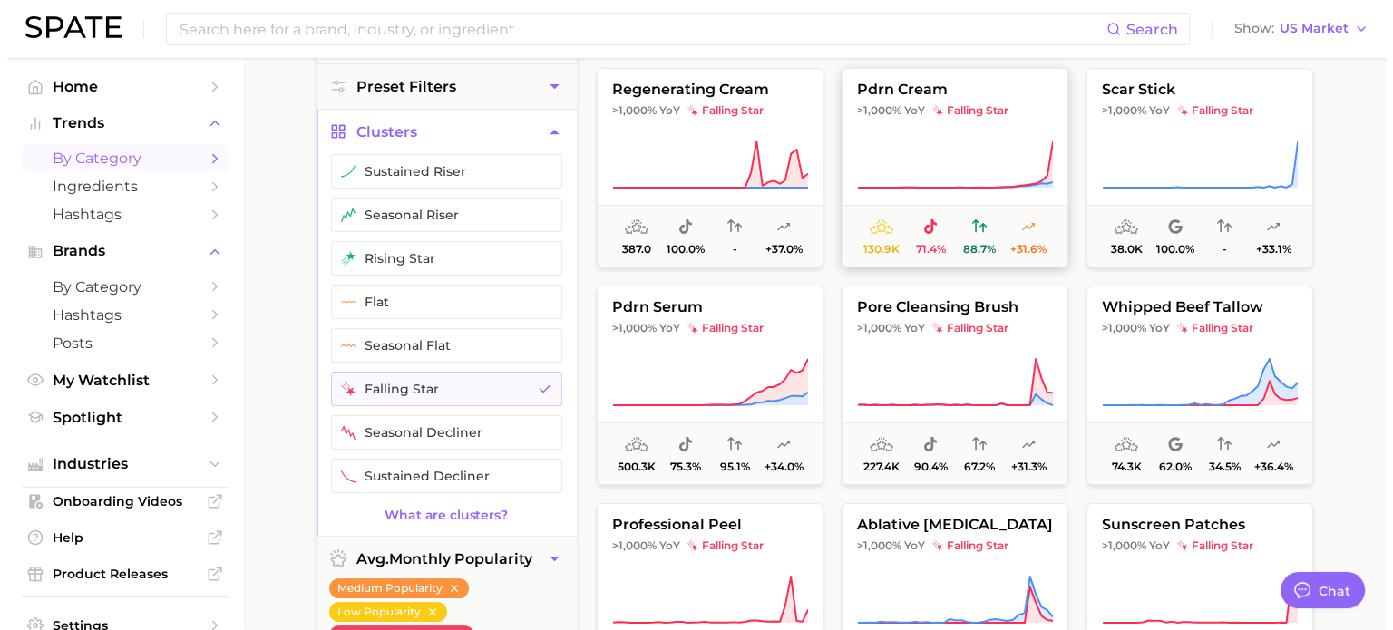
scroll to position [91, 0]
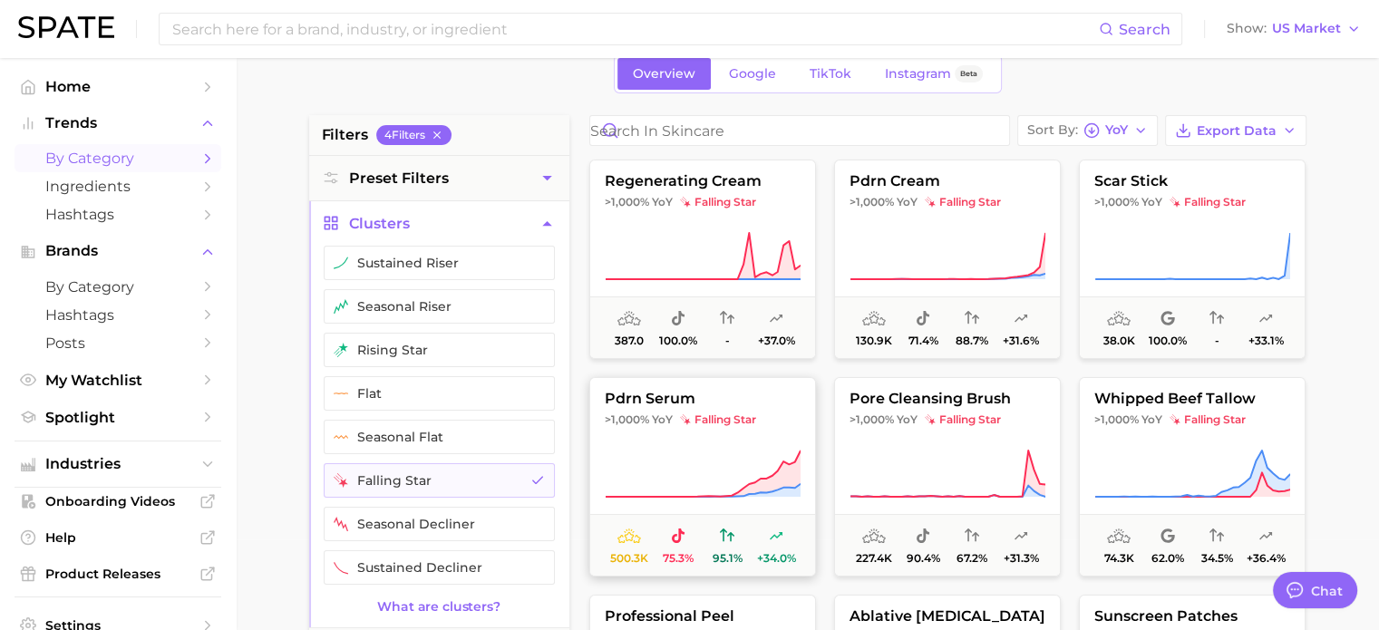
click at [667, 445] on button "pdrn serum >1,000% YoY falling star 500.3k 75.3% 95.1% +34.0%" at bounding box center [702, 477] width 227 height 200
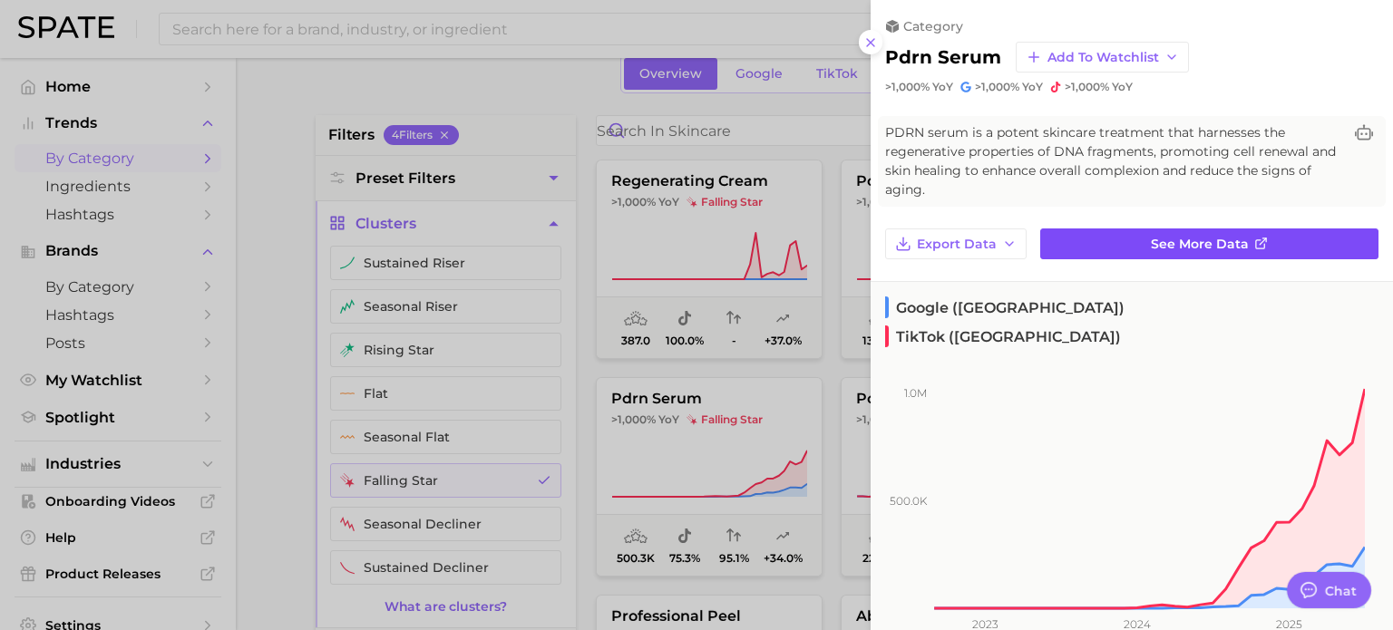
click at [1254, 244] on icon at bounding box center [1261, 244] width 15 height 15
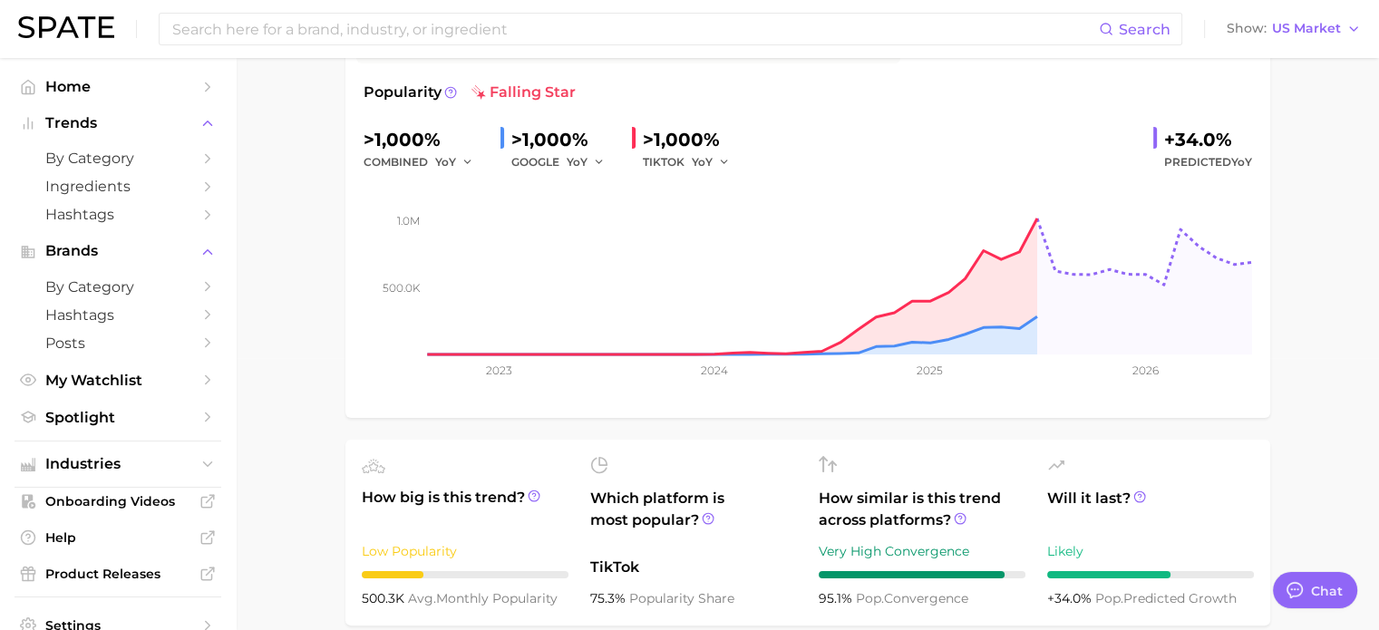
scroll to position [181, 0]
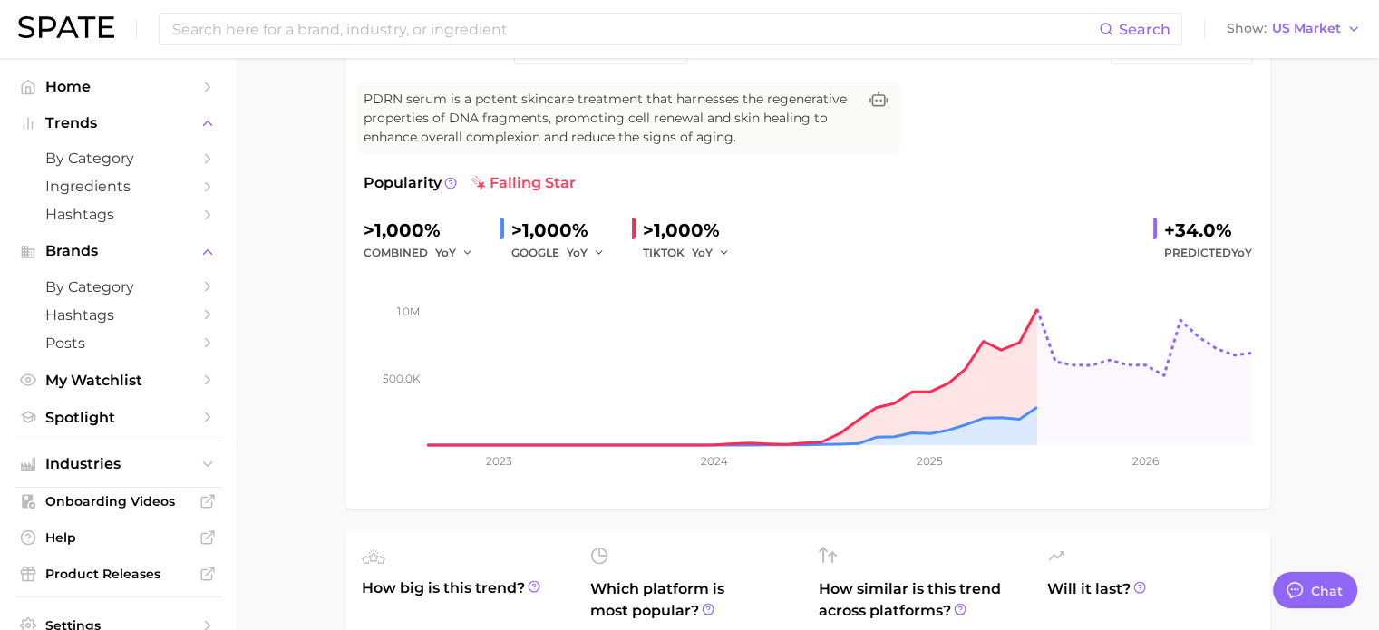
scroll to position [91, 0]
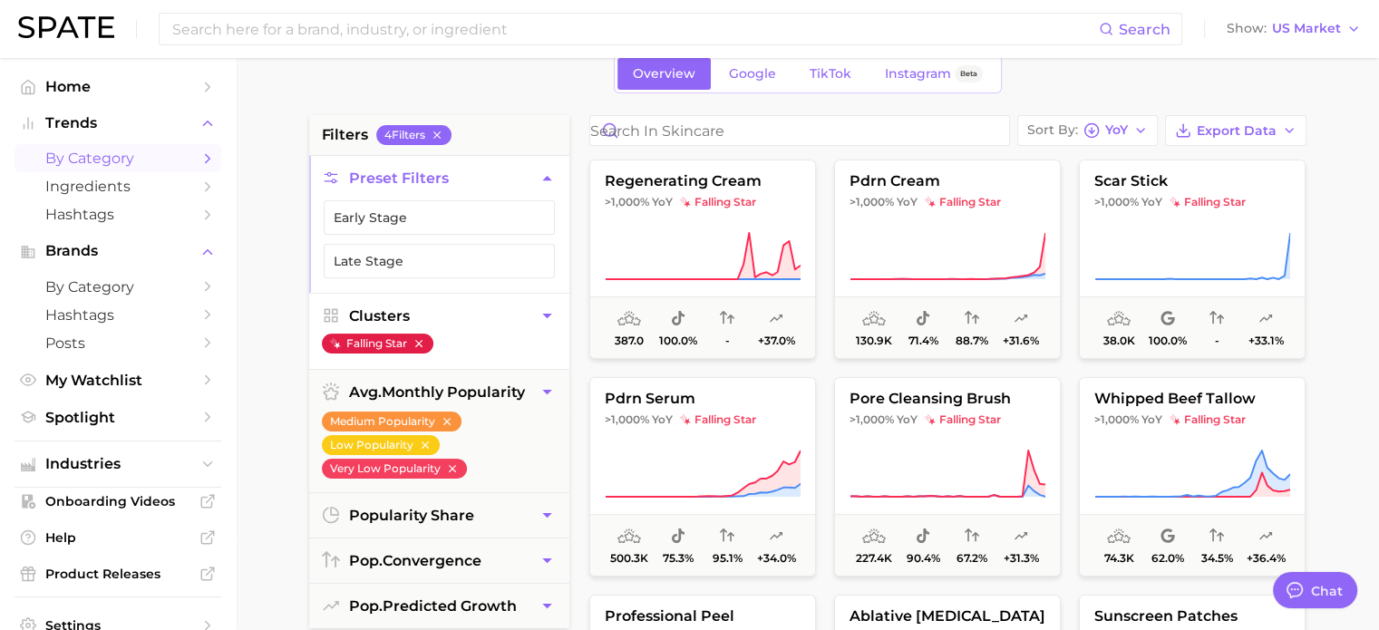
click at [419, 344] on icon "button" at bounding box center [419, 343] width 13 height 13
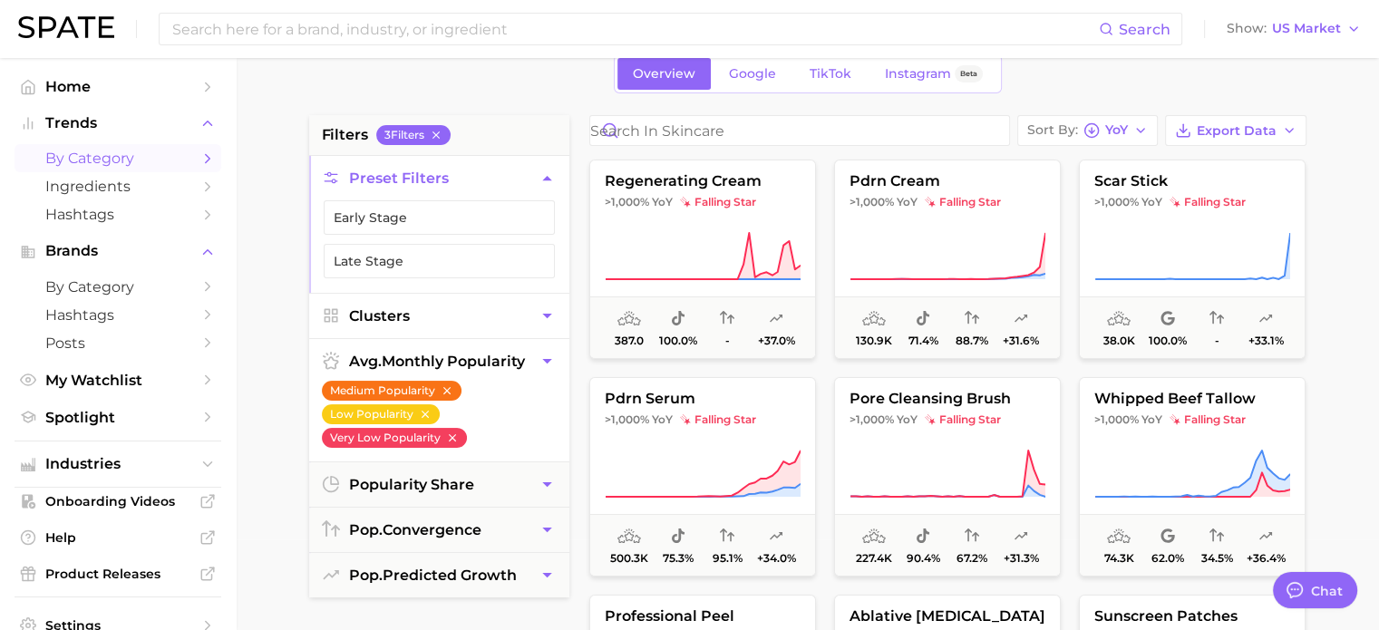
click at [457, 384] on button "Medium Popularity" at bounding box center [392, 391] width 140 height 20
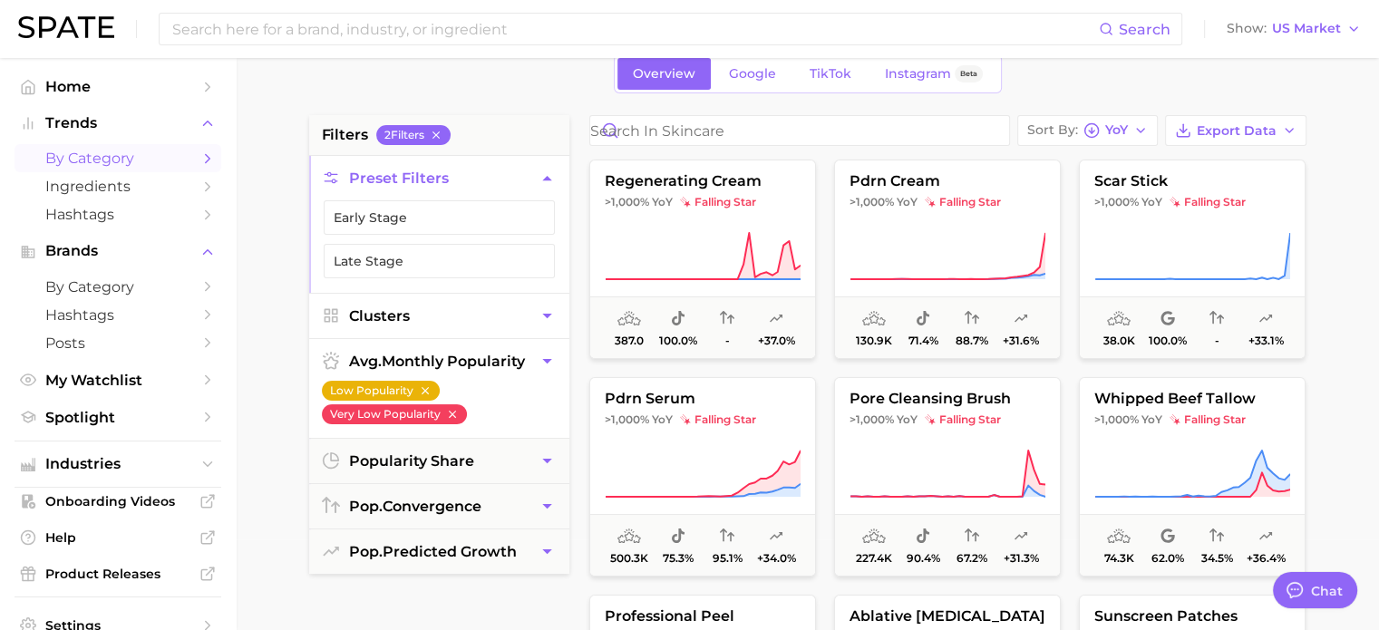
click at [426, 390] on icon "button" at bounding box center [425, 390] width 13 height 13
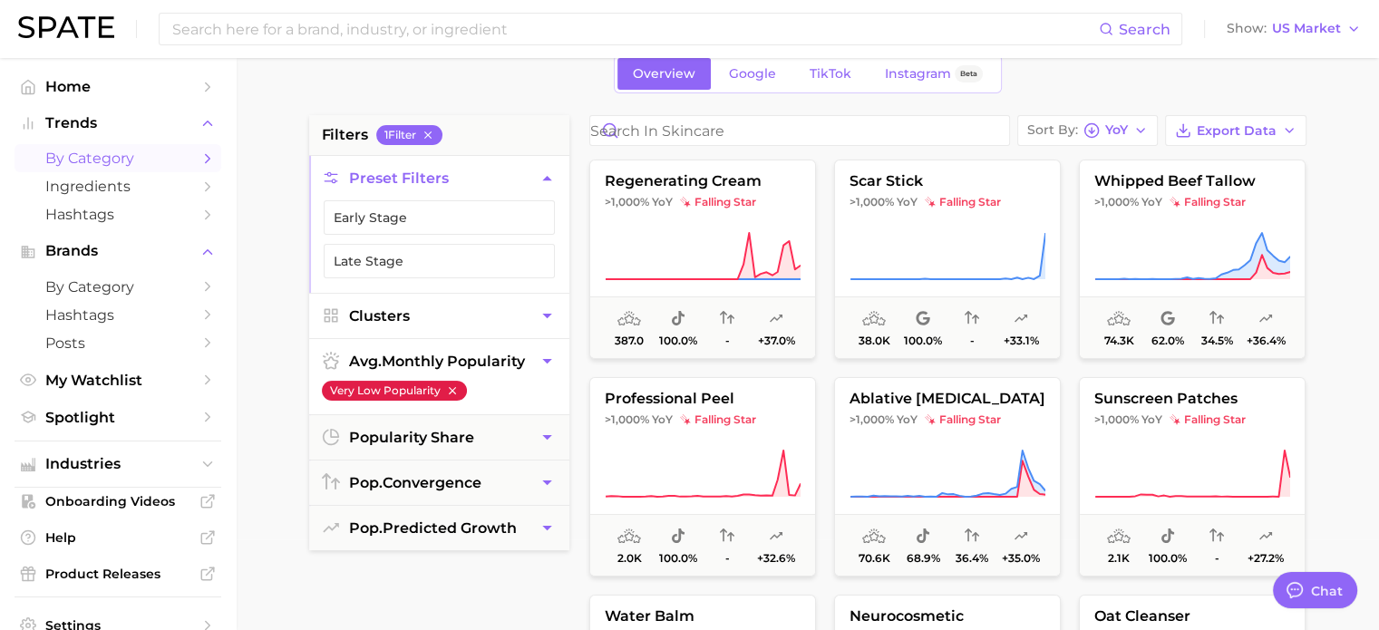
click at [453, 392] on icon "button" at bounding box center [451, 390] width 7 height 7
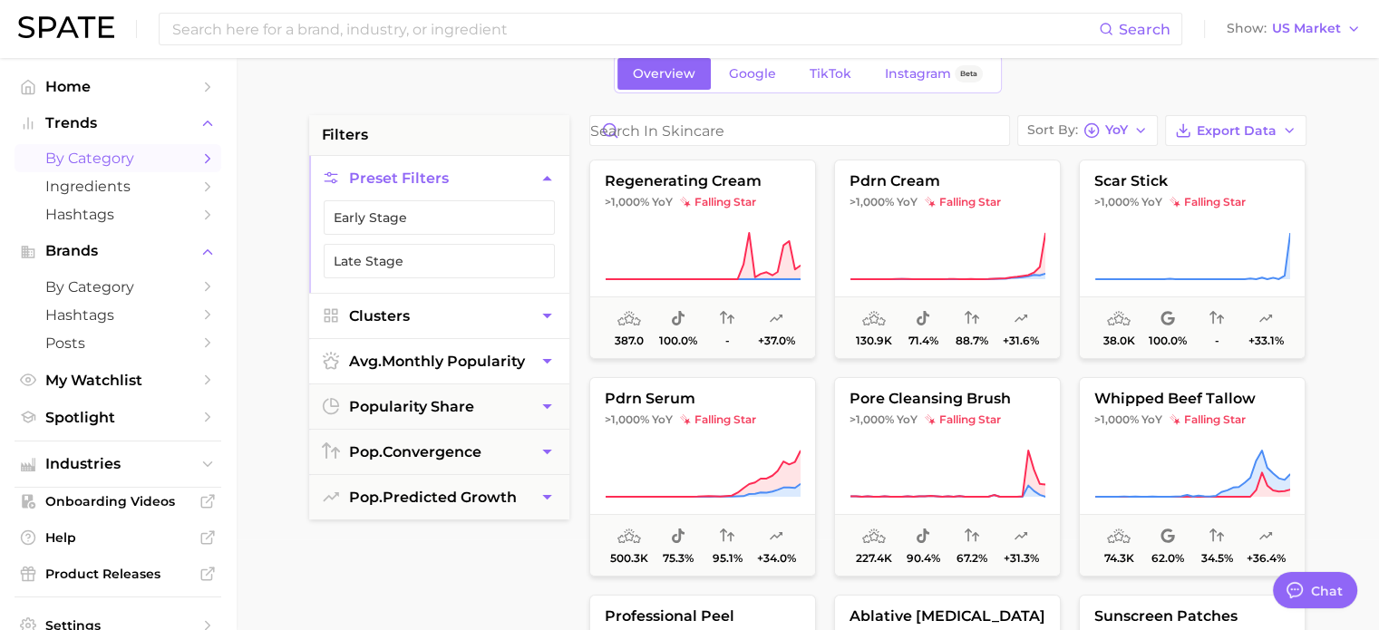
click at [497, 323] on button "Clusters" at bounding box center [439, 316] width 260 height 44
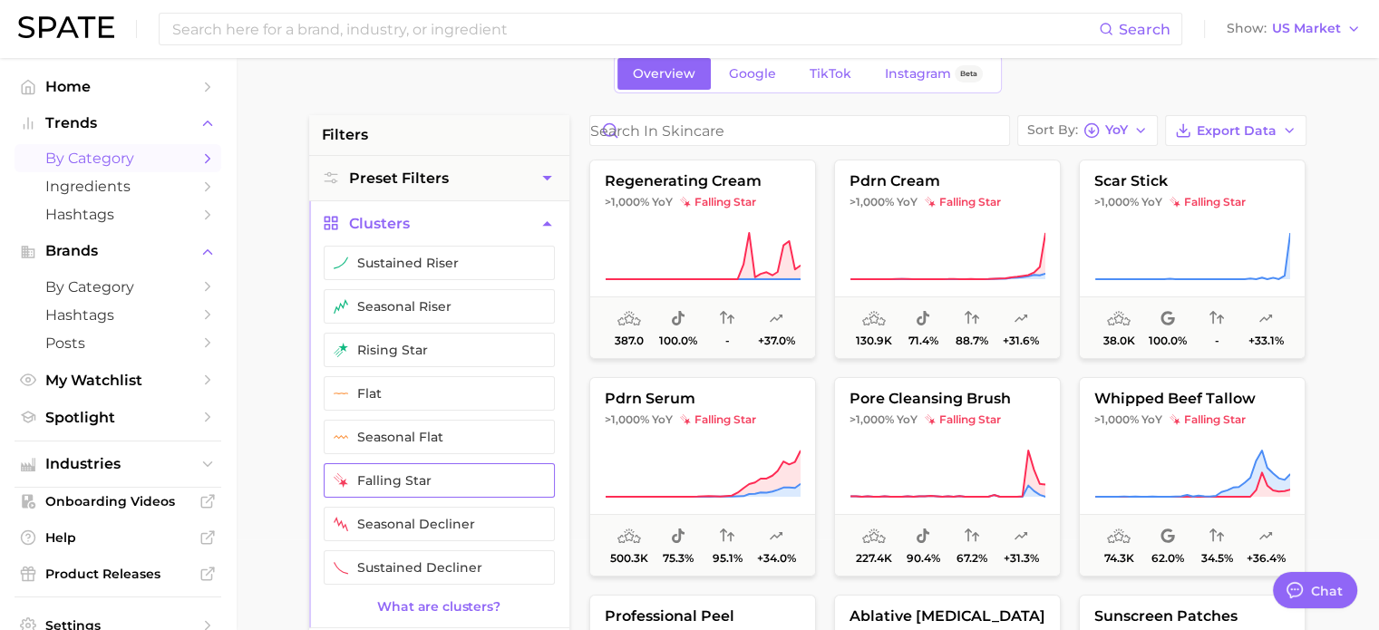
click at [407, 482] on button "falling star" at bounding box center [439, 480] width 231 height 34
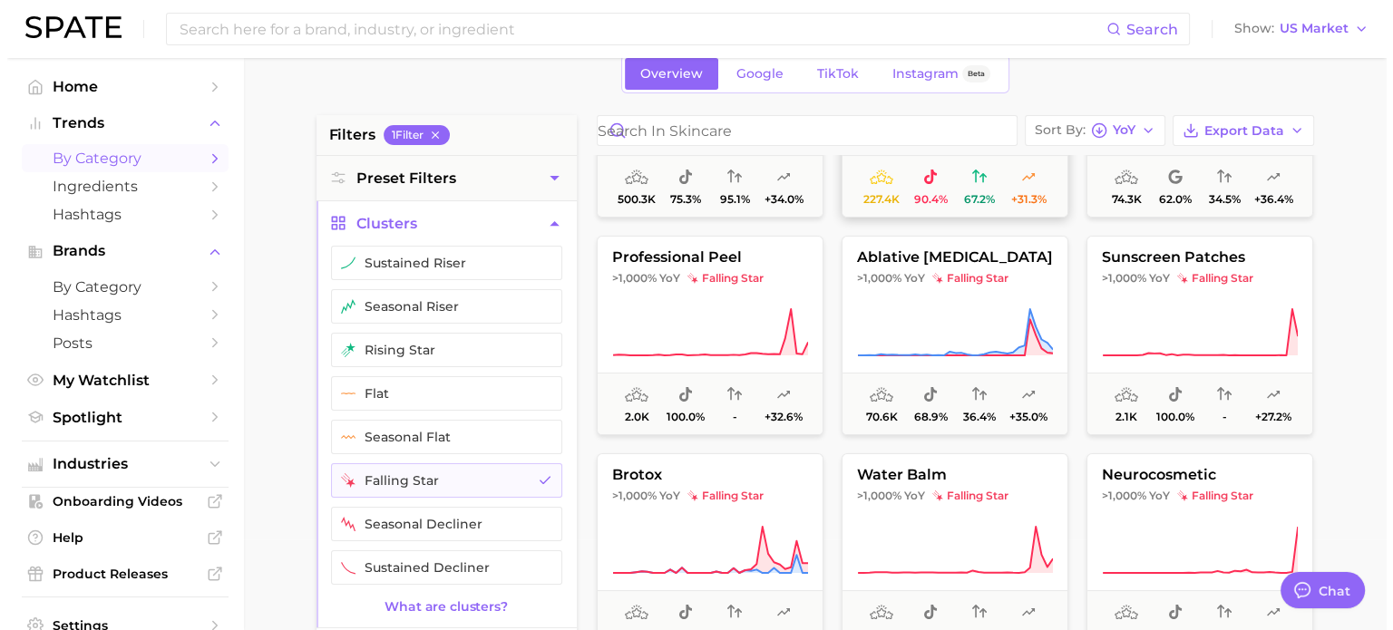
scroll to position [363, 0]
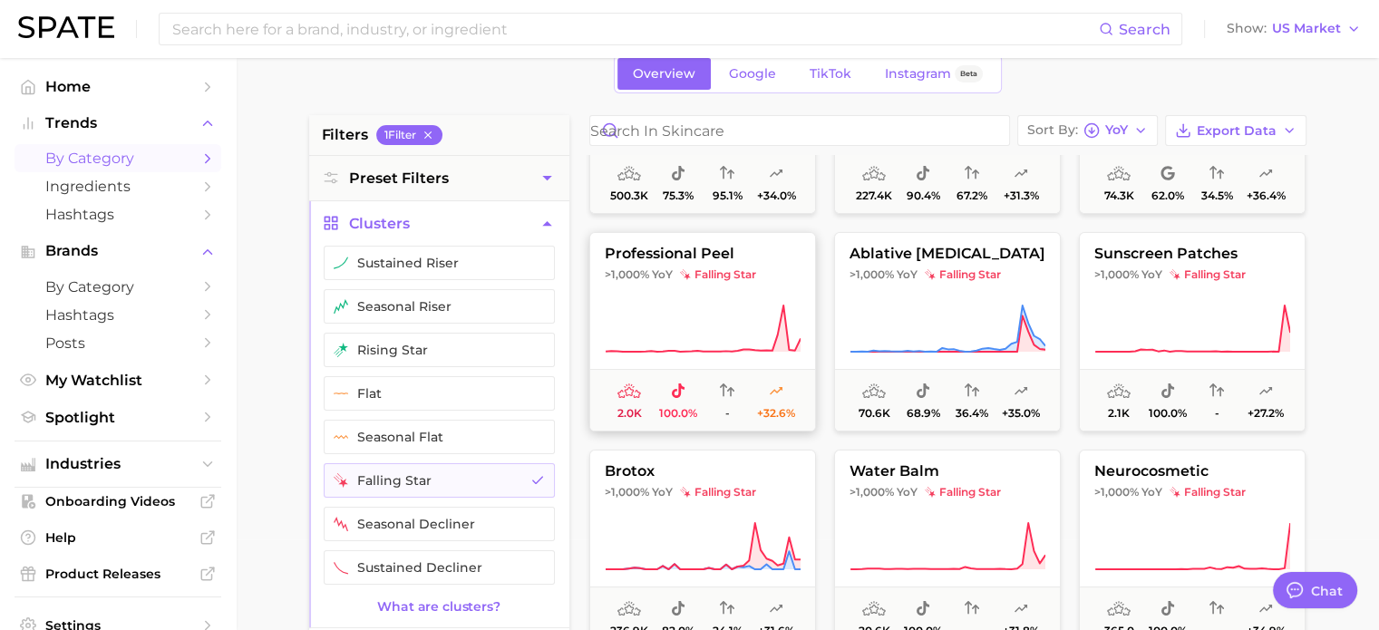
click at [737, 337] on icon at bounding box center [703, 329] width 196 height 51
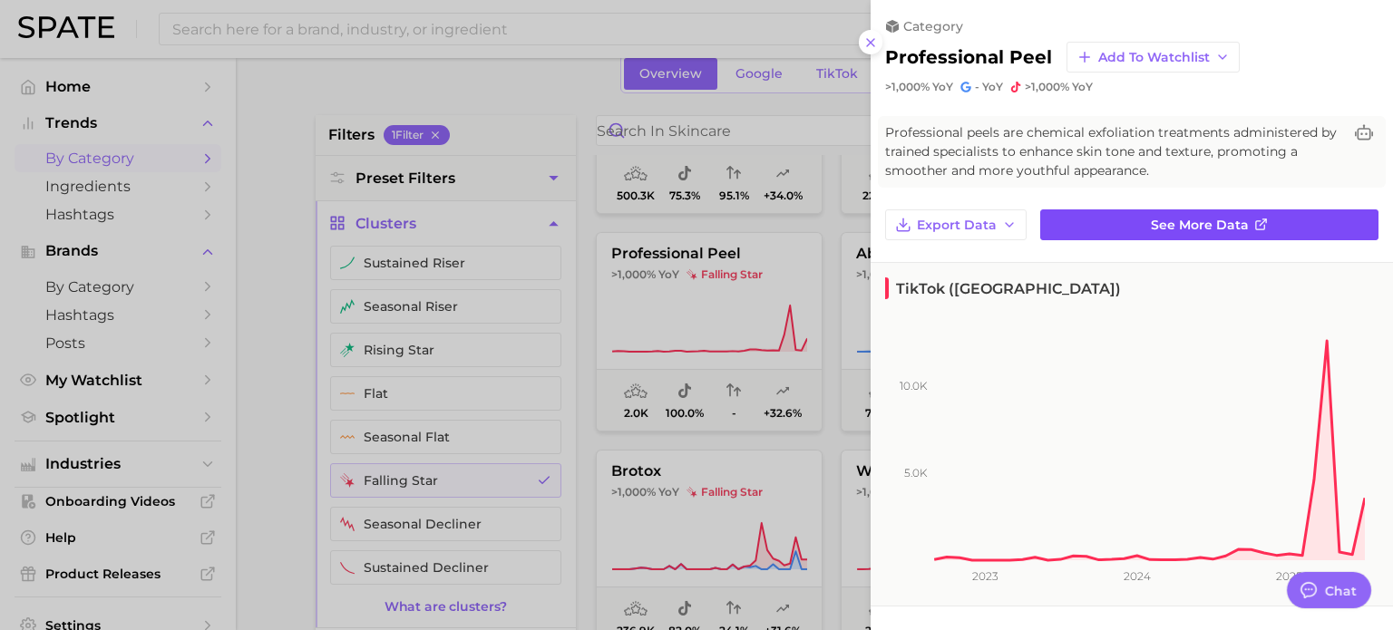
click at [1241, 231] on link "See more data" at bounding box center [1209, 224] width 338 height 31
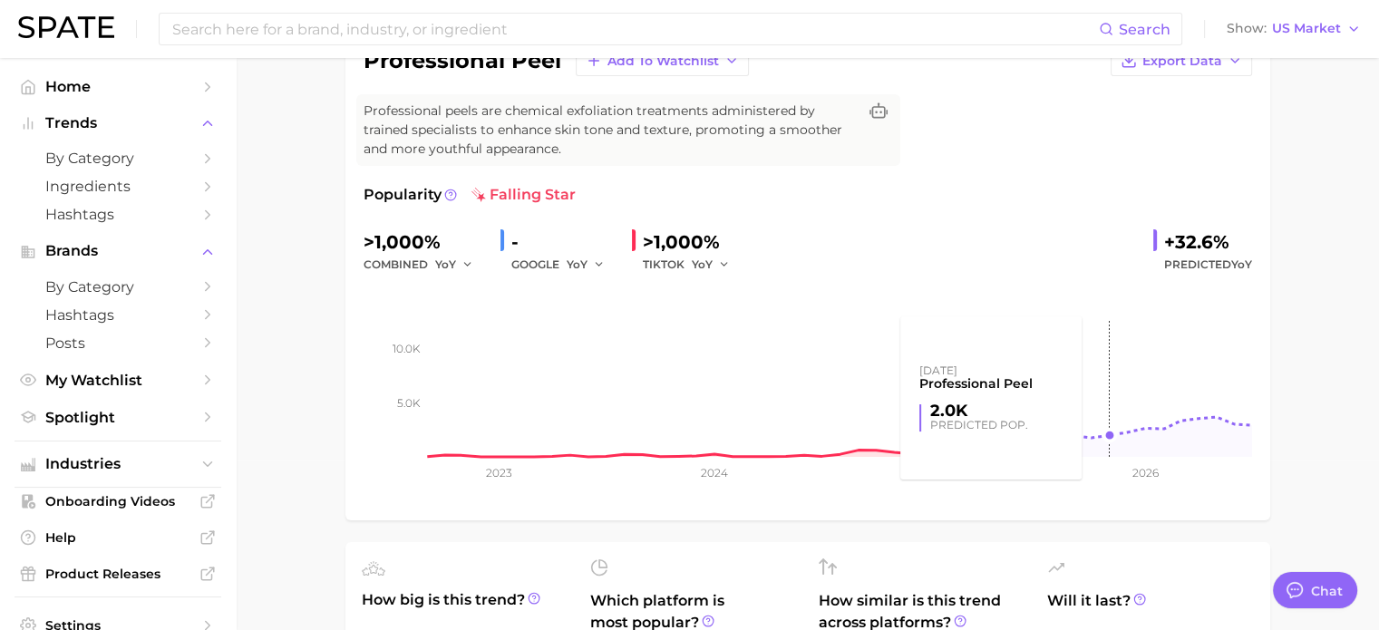
scroll to position [181, 0]
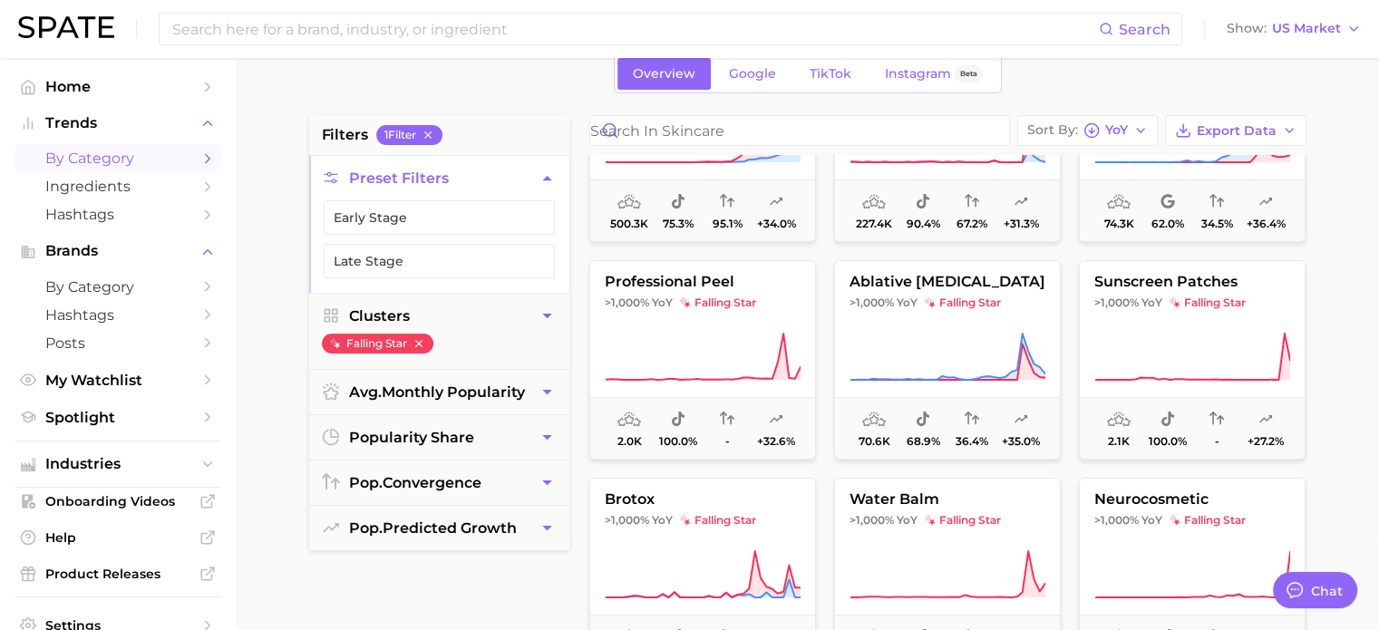
scroll to position [363, 0]
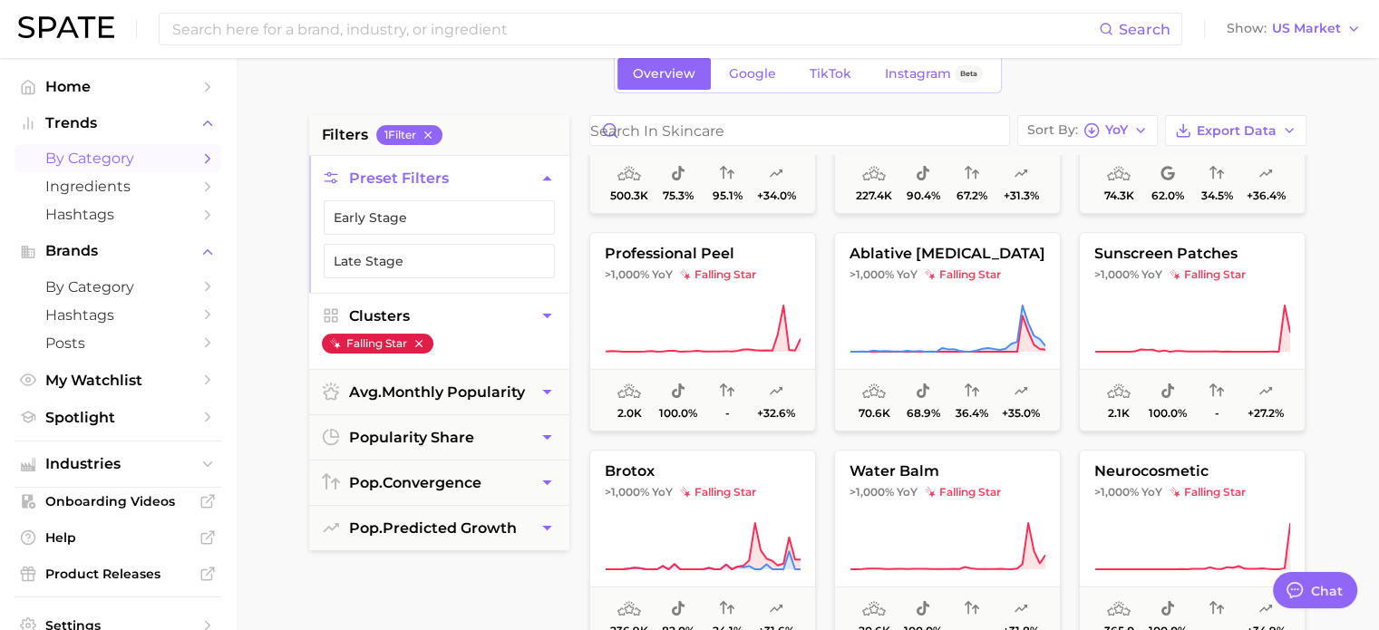
click at [421, 343] on icon "button" at bounding box center [417, 343] width 7 height 7
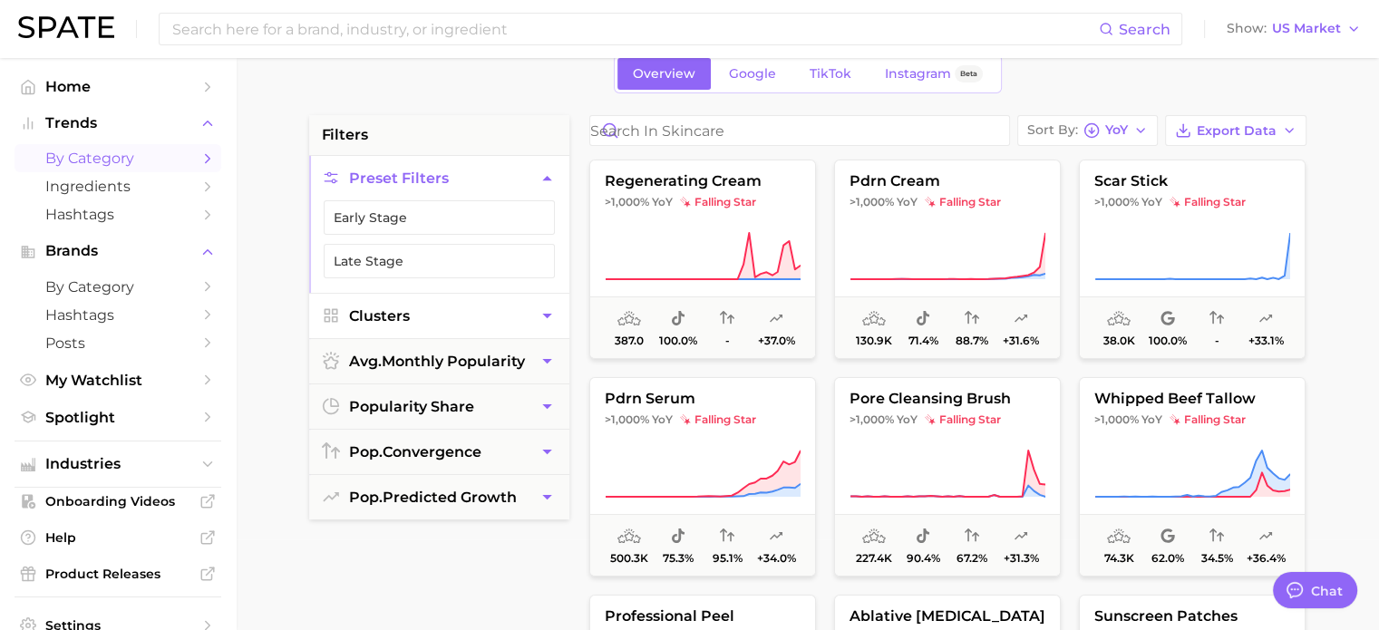
click at [497, 316] on button "Clusters" at bounding box center [439, 316] width 260 height 44
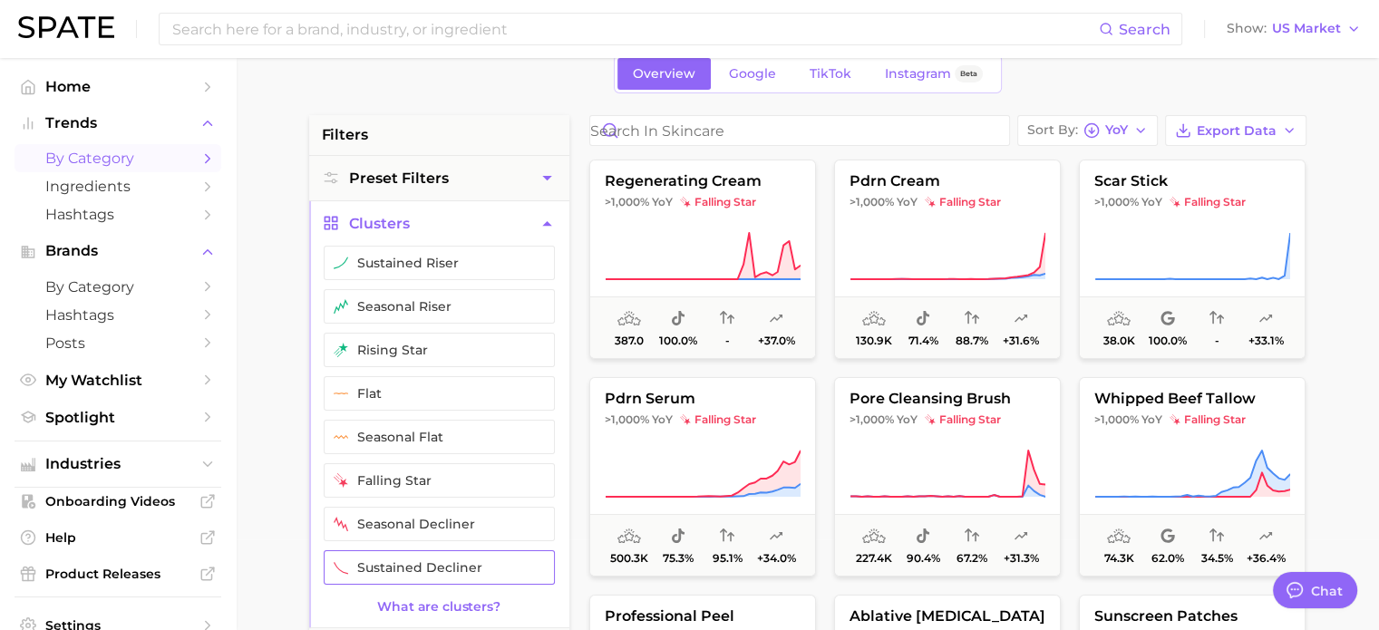
click at [478, 559] on button "sustained decliner" at bounding box center [439, 567] width 231 height 34
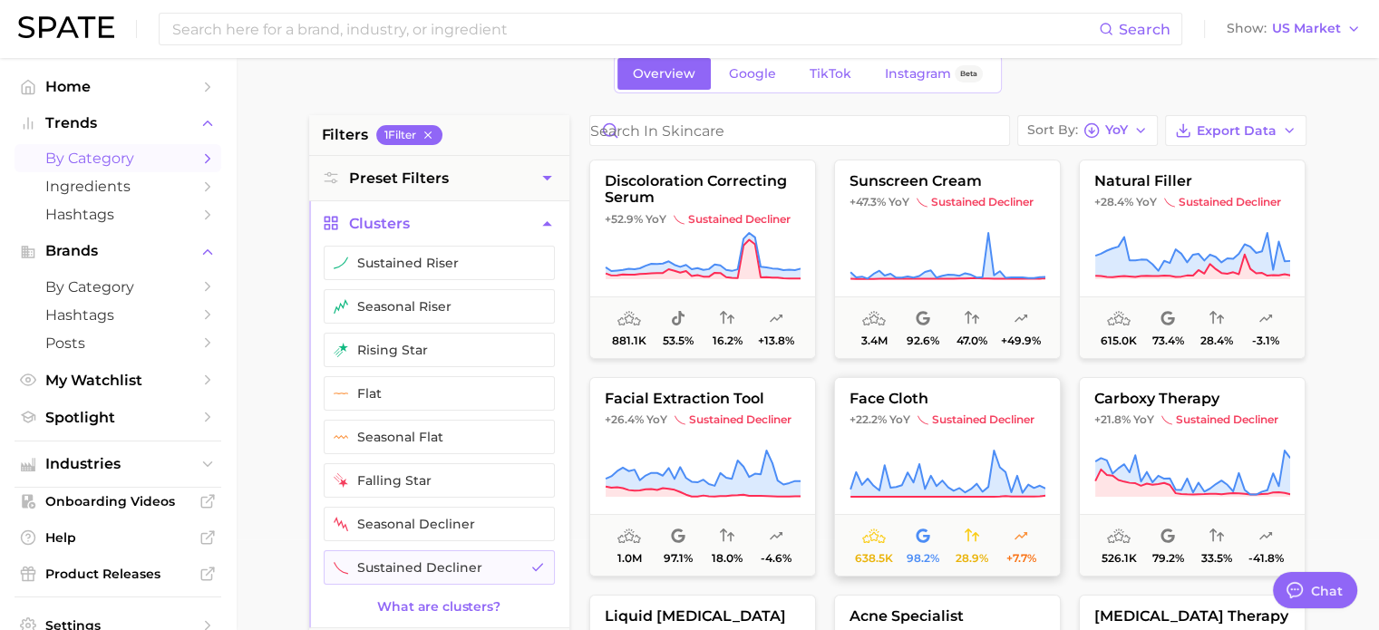
click at [956, 436] on button "face cloth +22.2% YoY sustained decliner 638.5k 98.2% 28.9% +7.7%" at bounding box center [947, 477] width 227 height 200
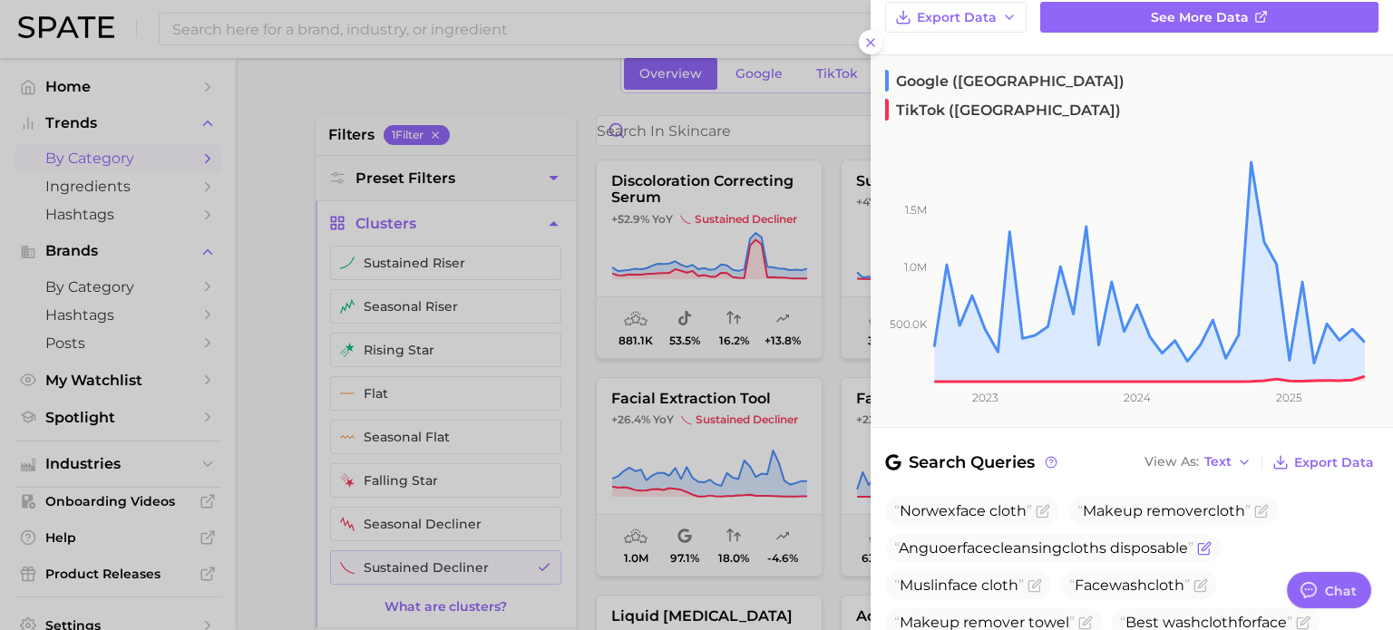
scroll to position [122, 0]
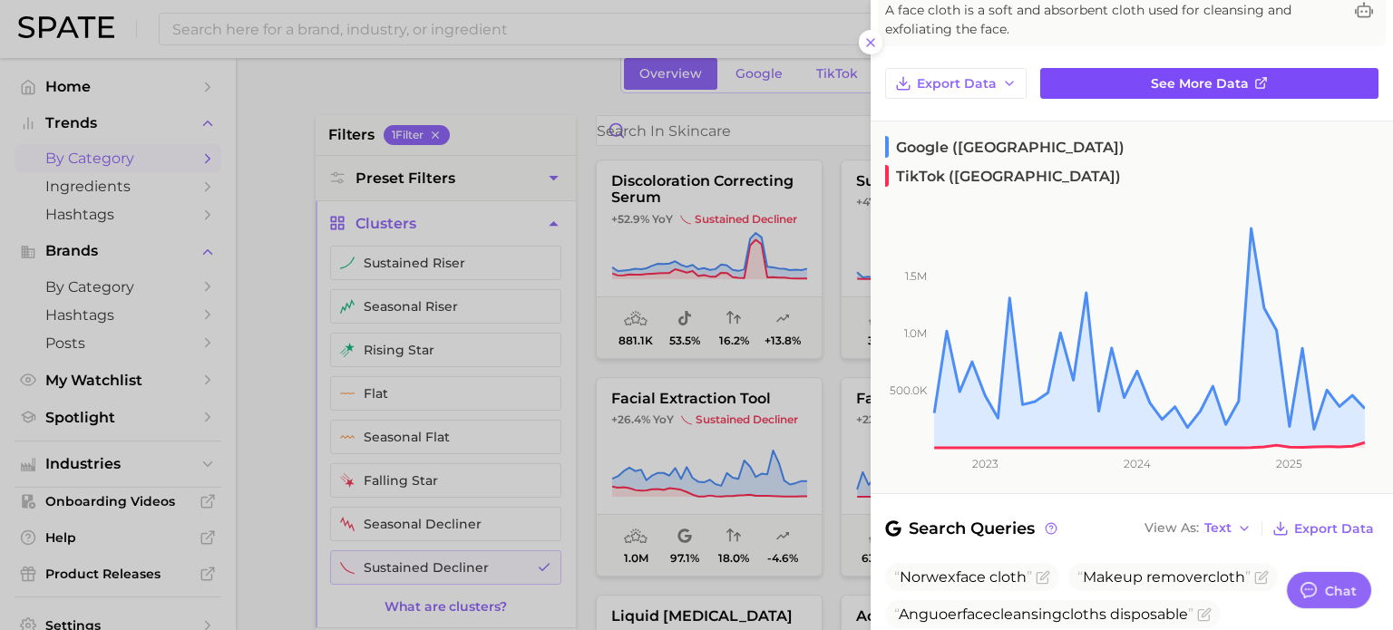
click at [1255, 68] on link "See more data" at bounding box center [1209, 83] width 338 height 31
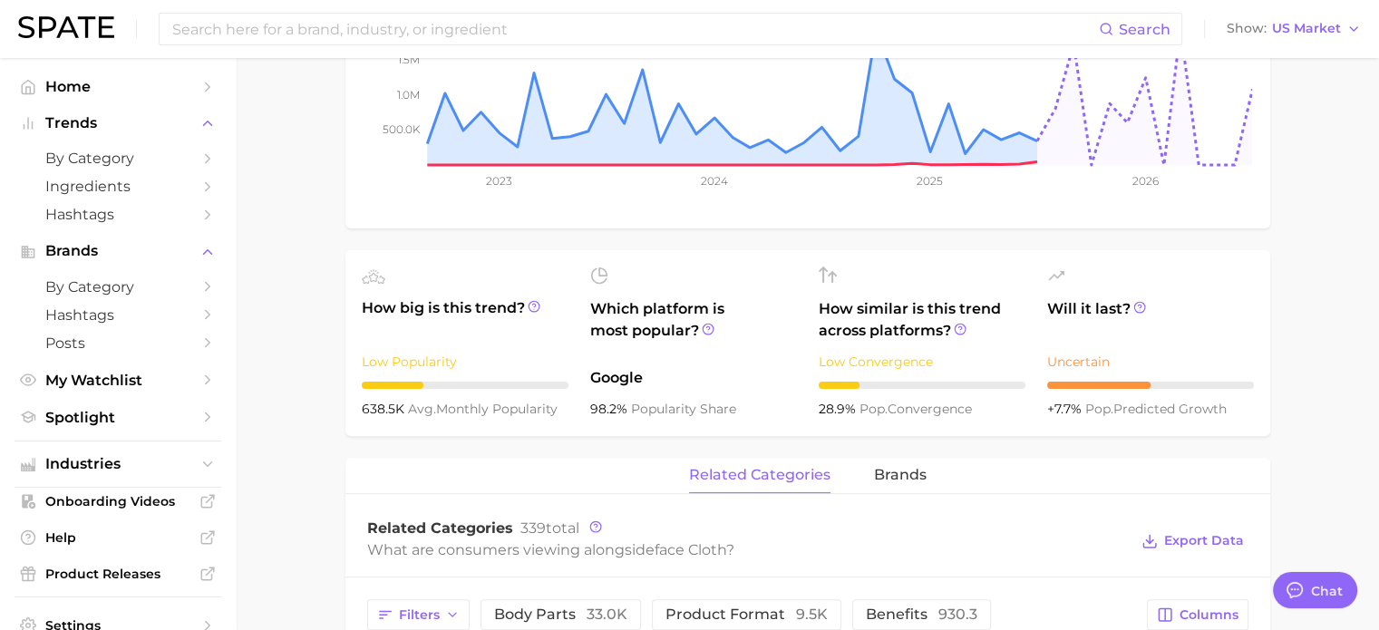
scroll to position [453, 0]
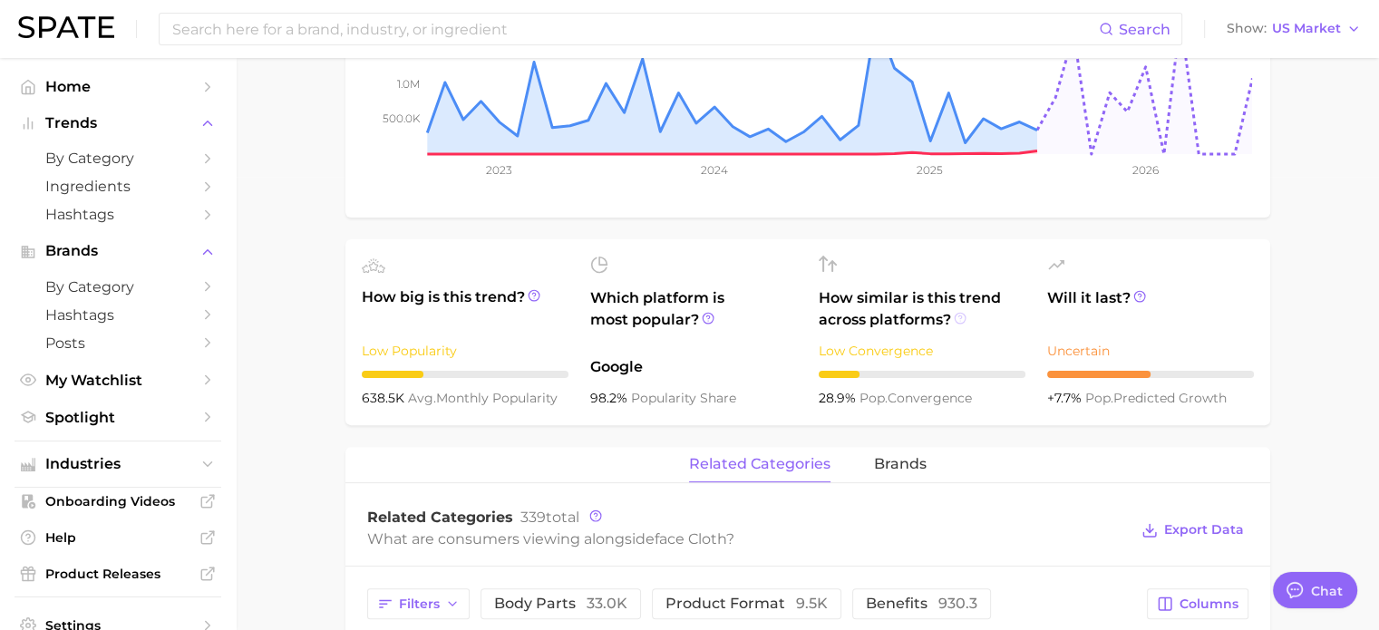
click at [956, 317] on icon at bounding box center [960, 318] width 13 height 13
click at [1185, 240] on div "face cloth Add to Watchlist Export Data A face cloth is a soft and absorbent cl…" at bounding box center [808, 537] width 925 height 1588
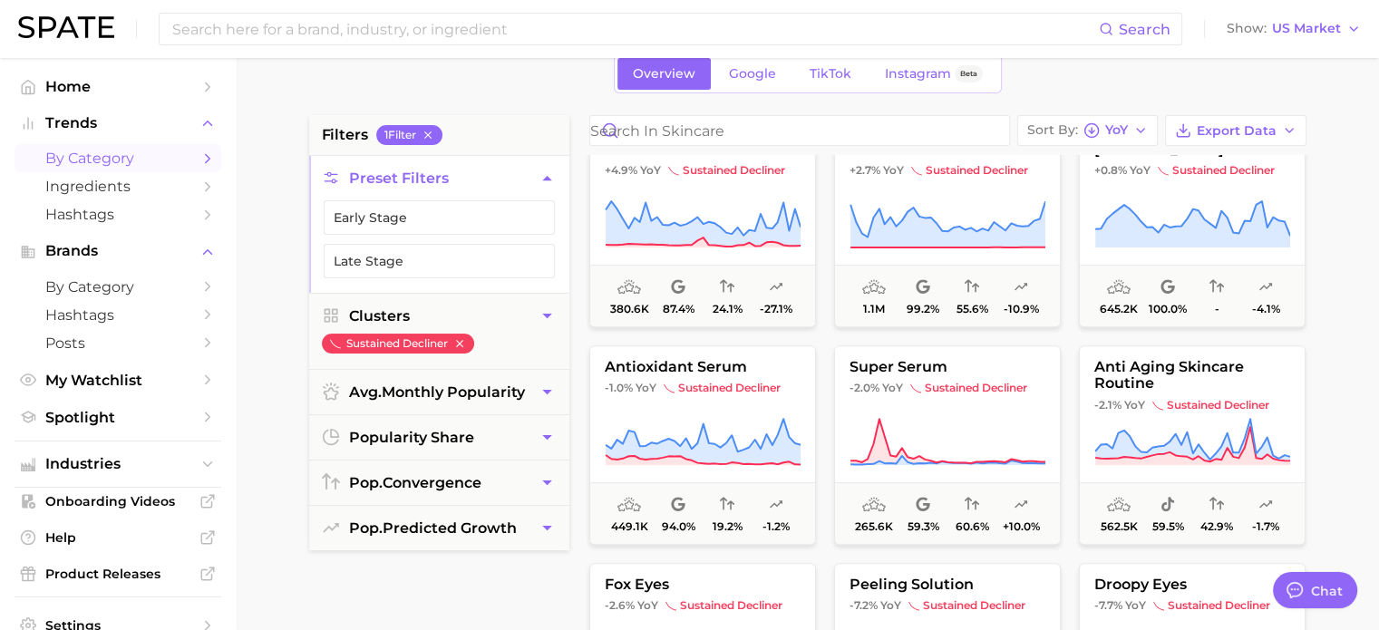
scroll to position [907, 0]
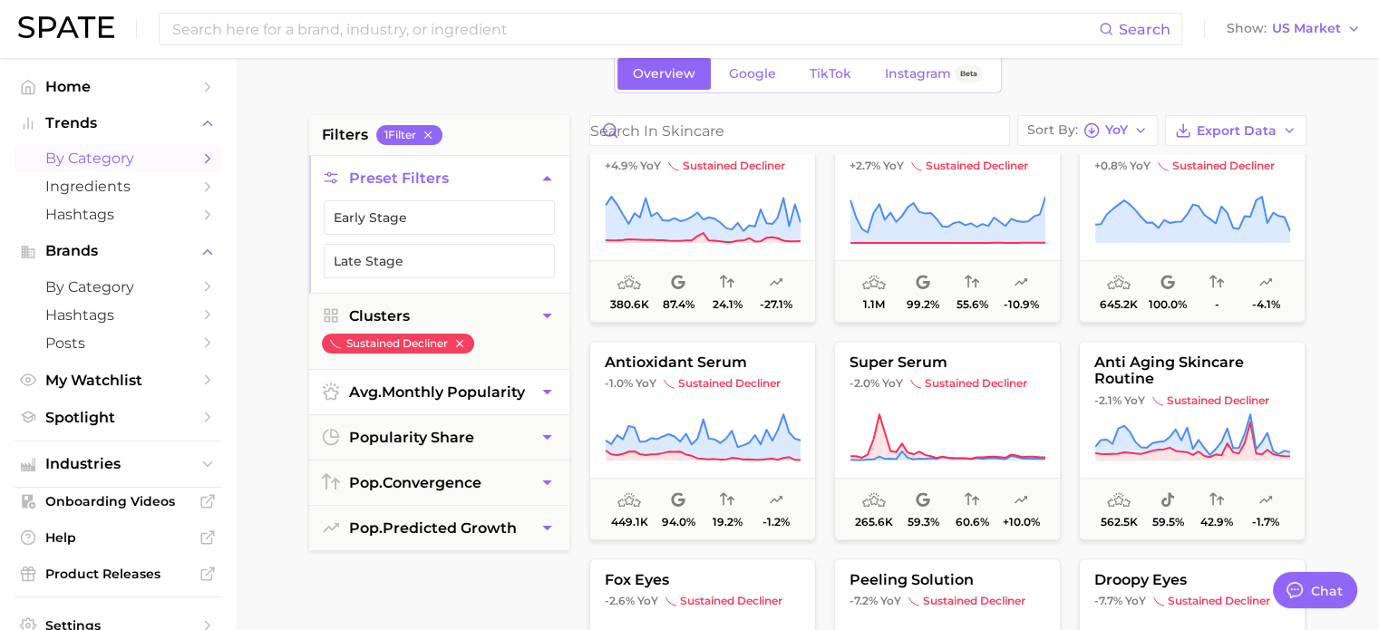
click at [465, 344] on icon "button" at bounding box center [459, 343] width 13 height 13
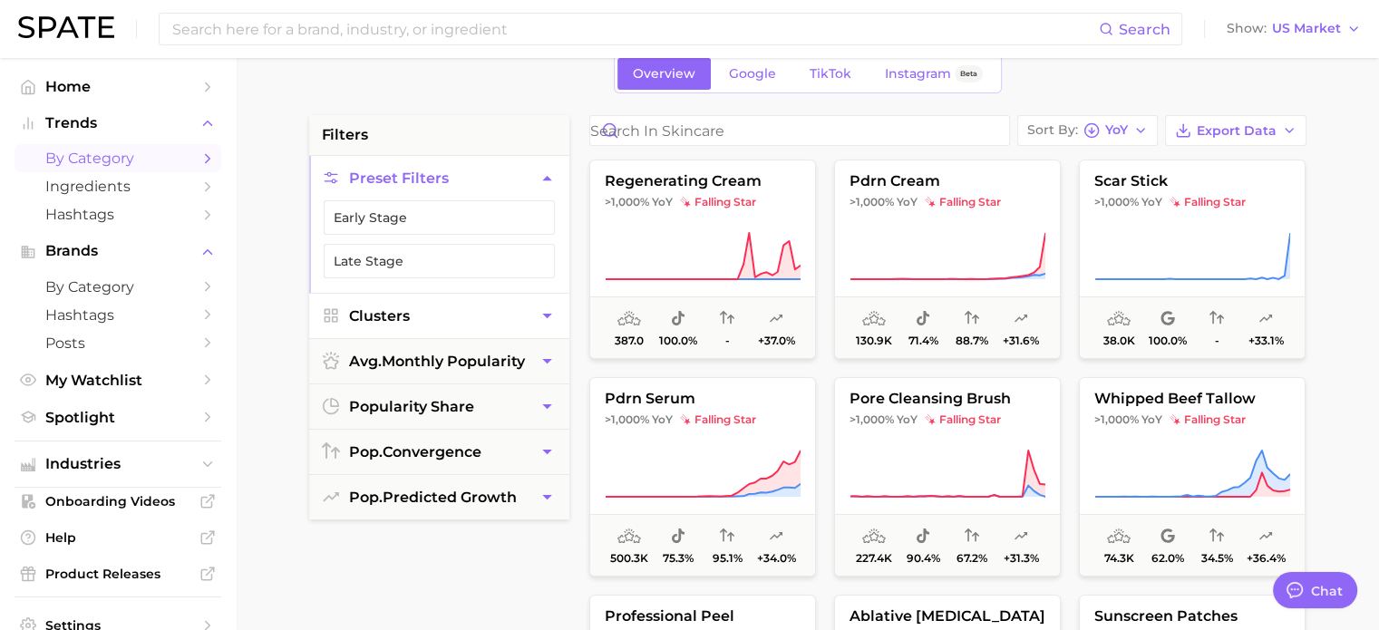
click at [496, 321] on button "Clusters" at bounding box center [439, 316] width 260 height 44
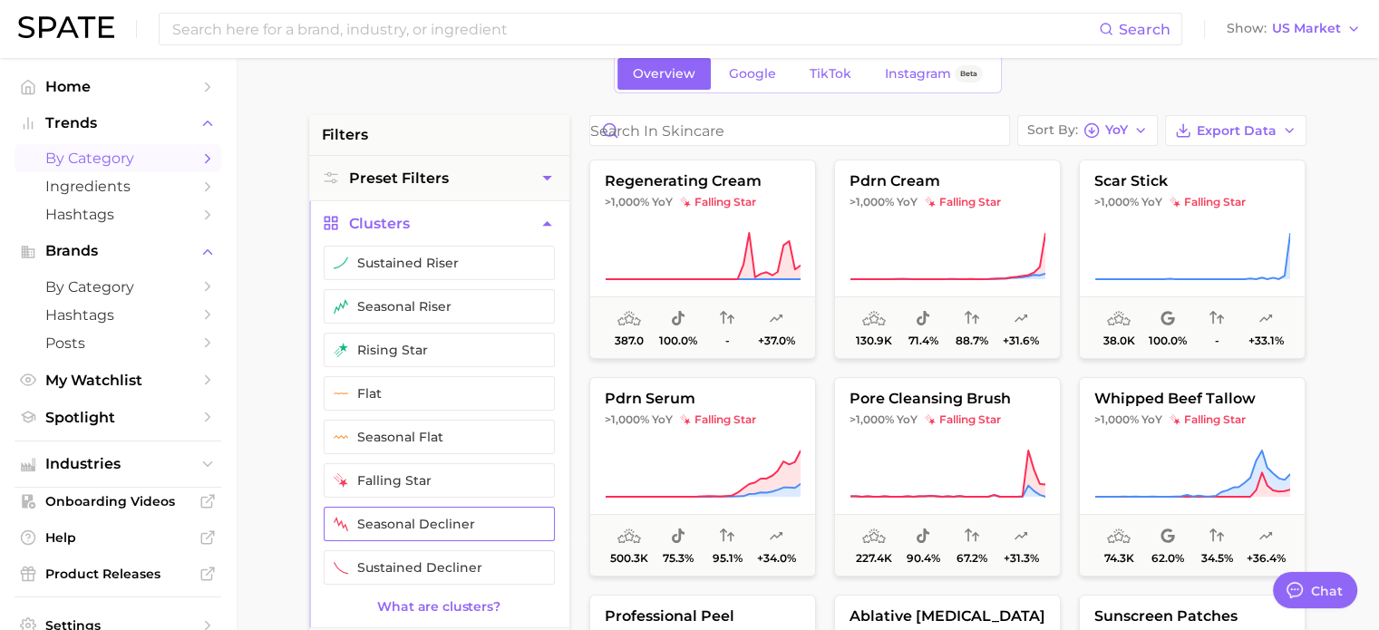
click at [445, 529] on button "seasonal decliner" at bounding box center [439, 524] width 231 height 34
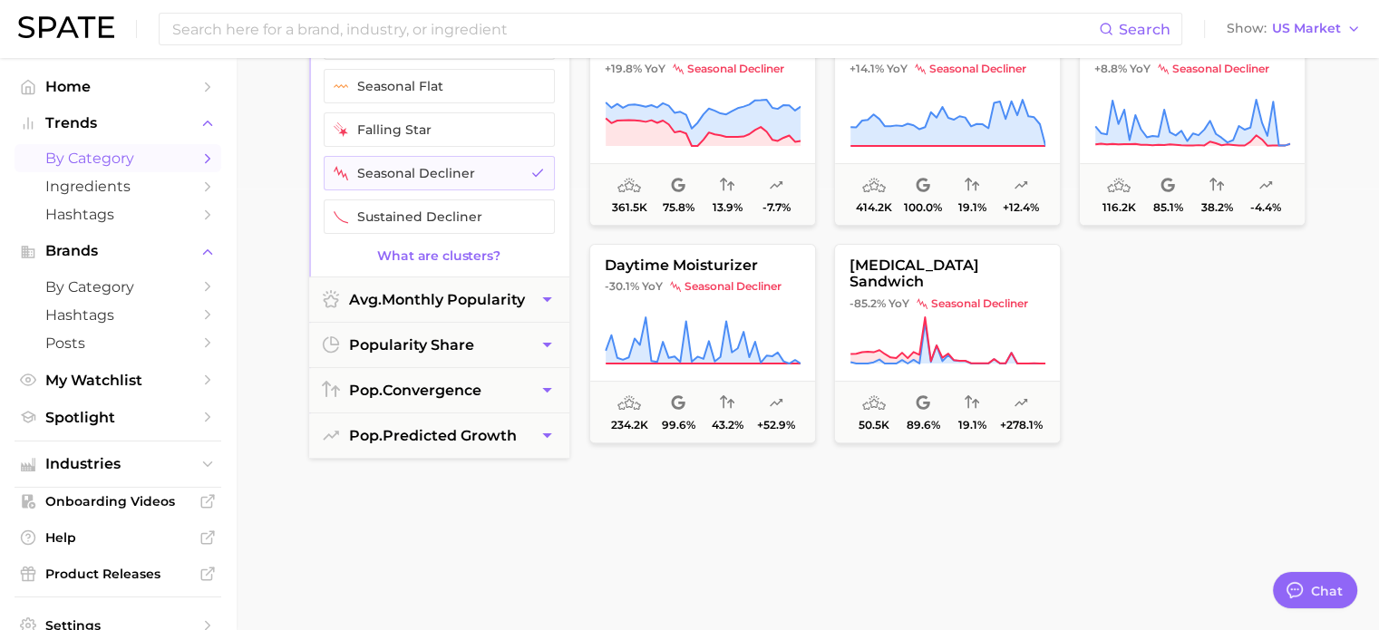
scroll to position [453, 0]
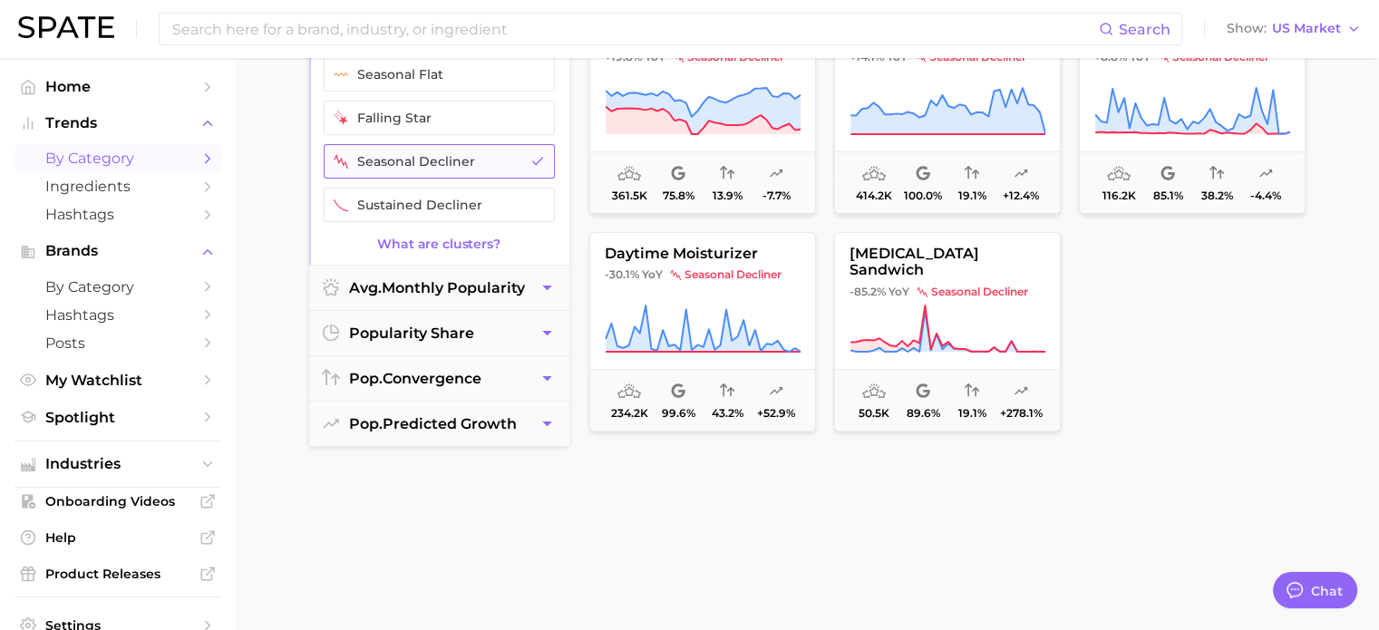
click at [472, 160] on button "seasonal decliner" at bounding box center [439, 161] width 231 height 34
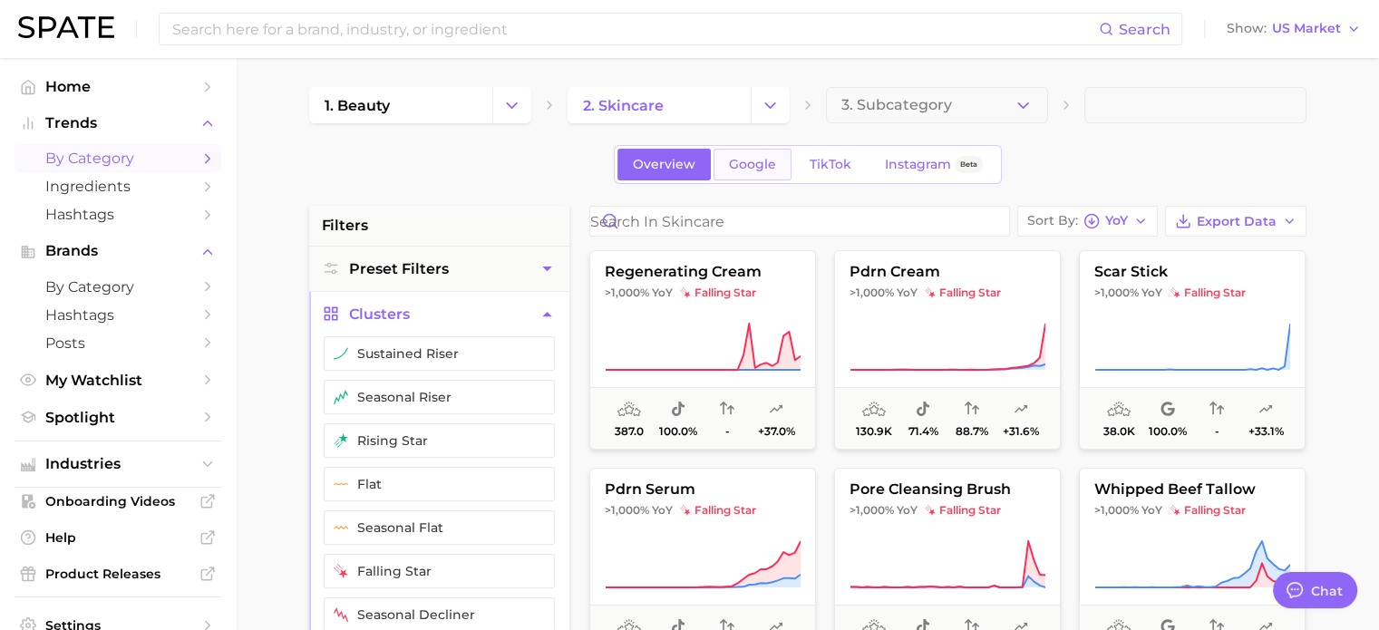
click at [754, 177] on link "Google" at bounding box center [753, 165] width 78 height 32
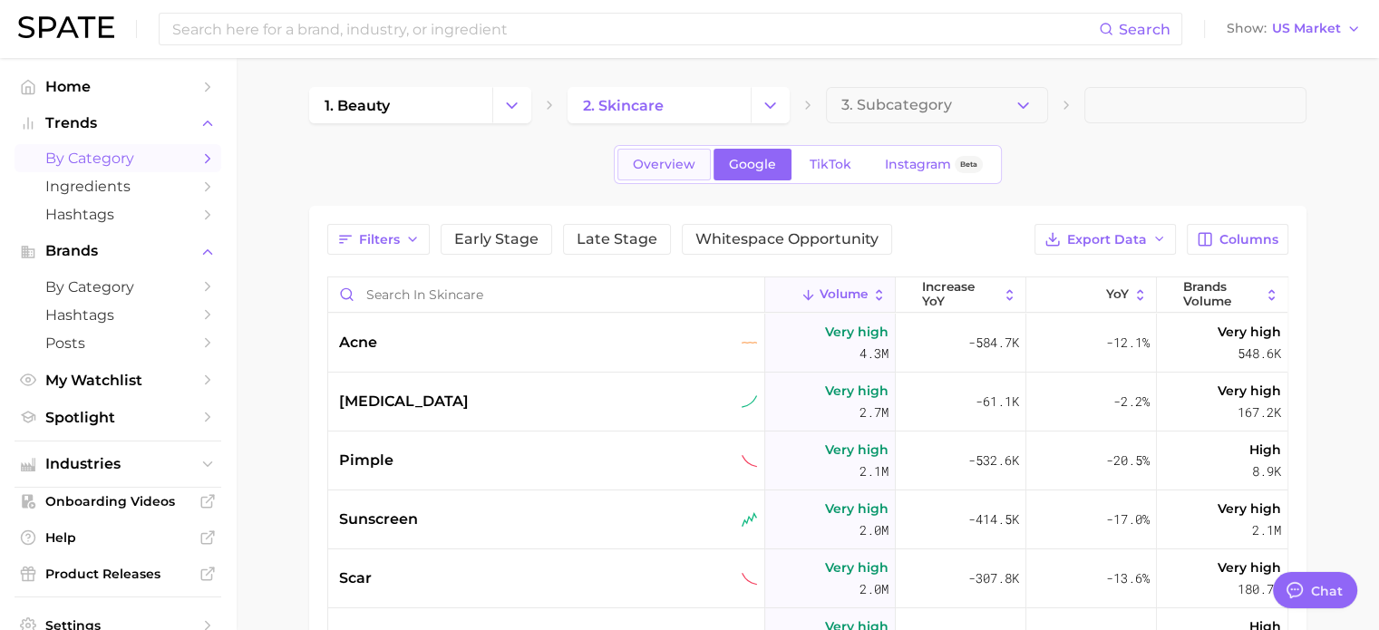
click at [627, 166] on link "Overview" at bounding box center [664, 165] width 93 height 32
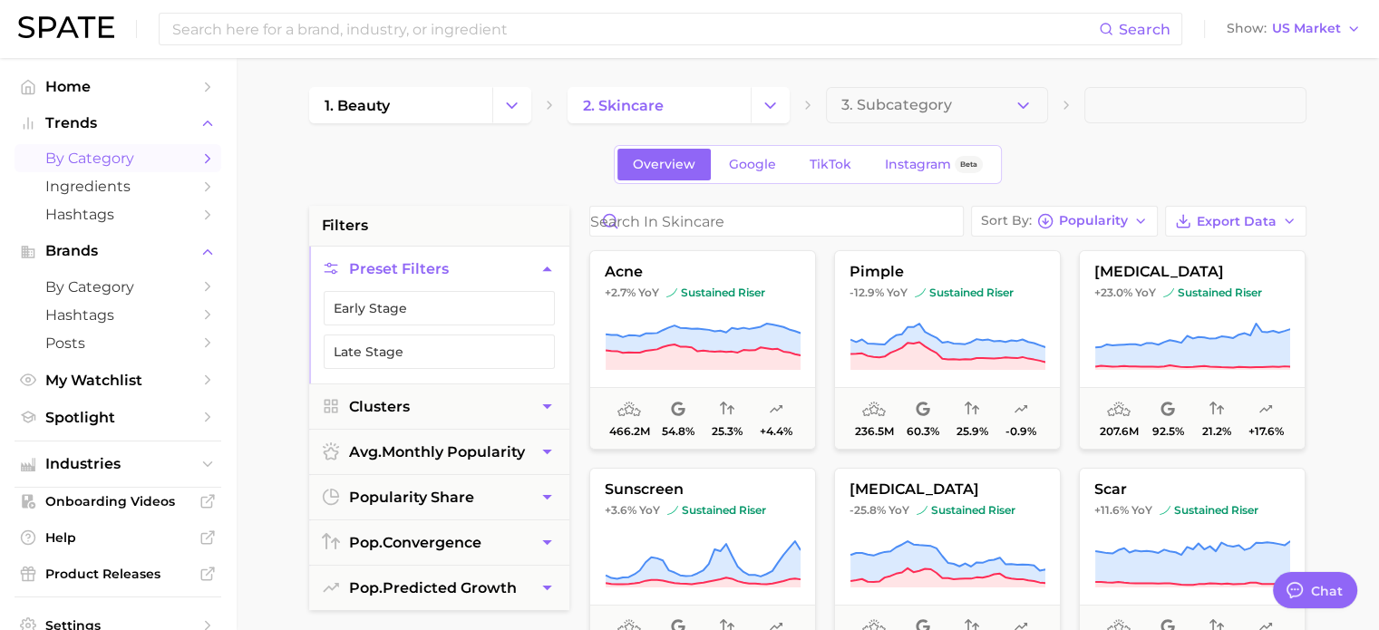
click at [1212, 227] on span "Export Data" at bounding box center [1237, 221] width 80 height 15
click at [1166, 248] on span "Card Data CSV" at bounding box center [1185, 255] width 95 height 15
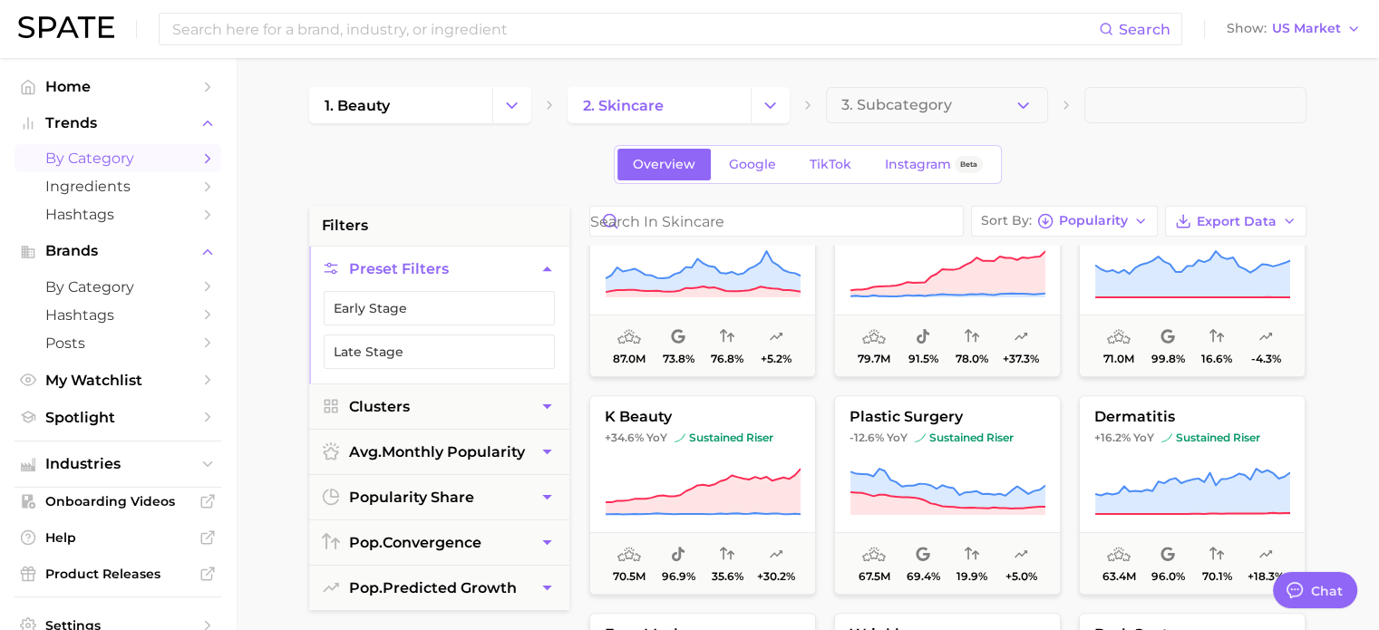
scroll to position [907, 0]
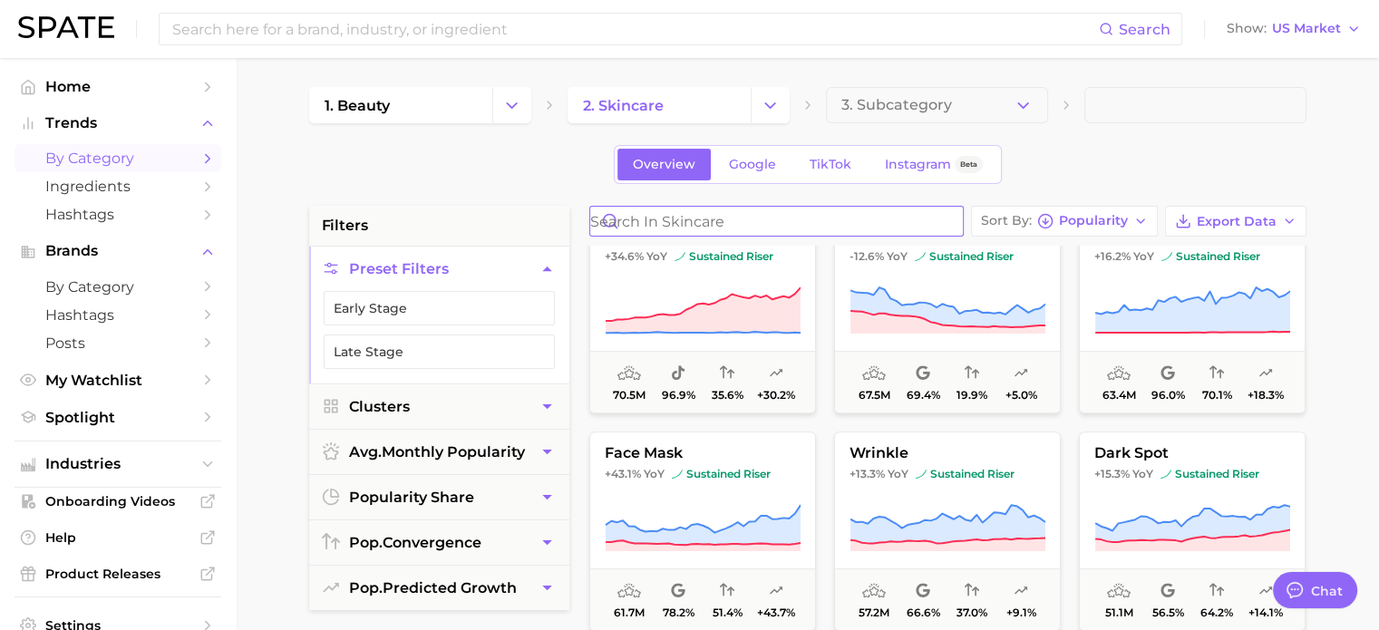
click at [718, 215] on input "Search in skincare" at bounding box center [776, 221] width 373 height 29
type input "ㅊ"
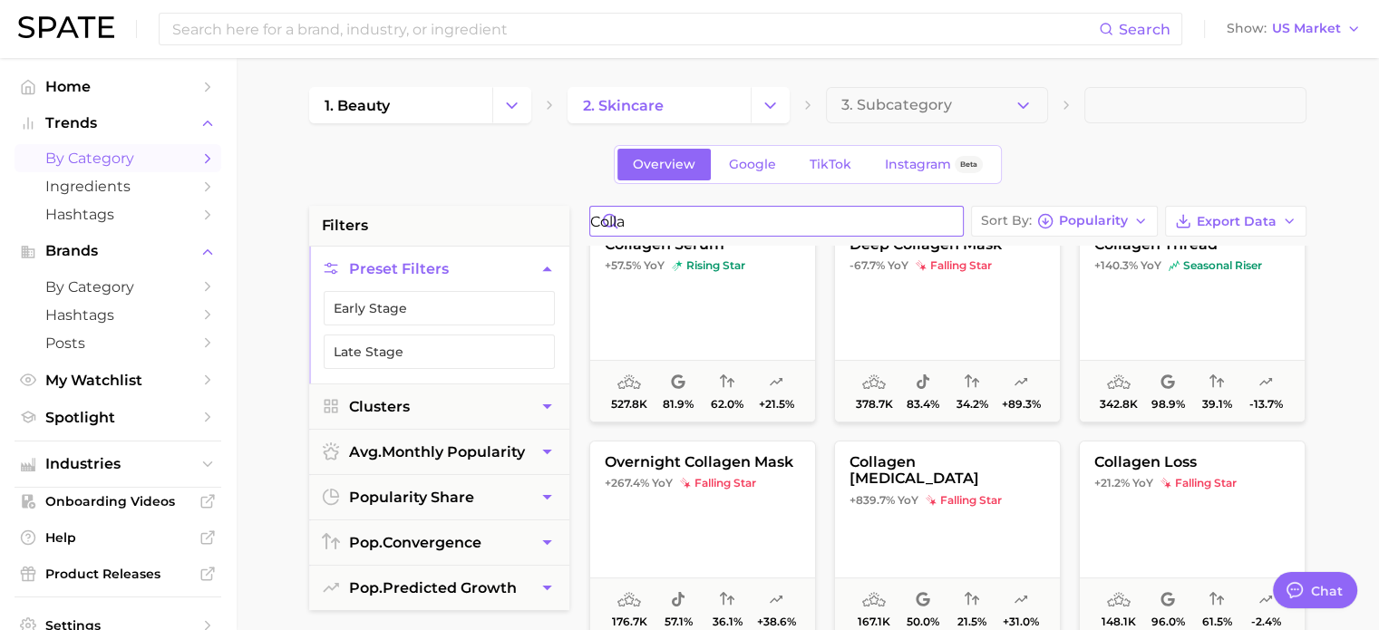
scroll to position [462, 0]
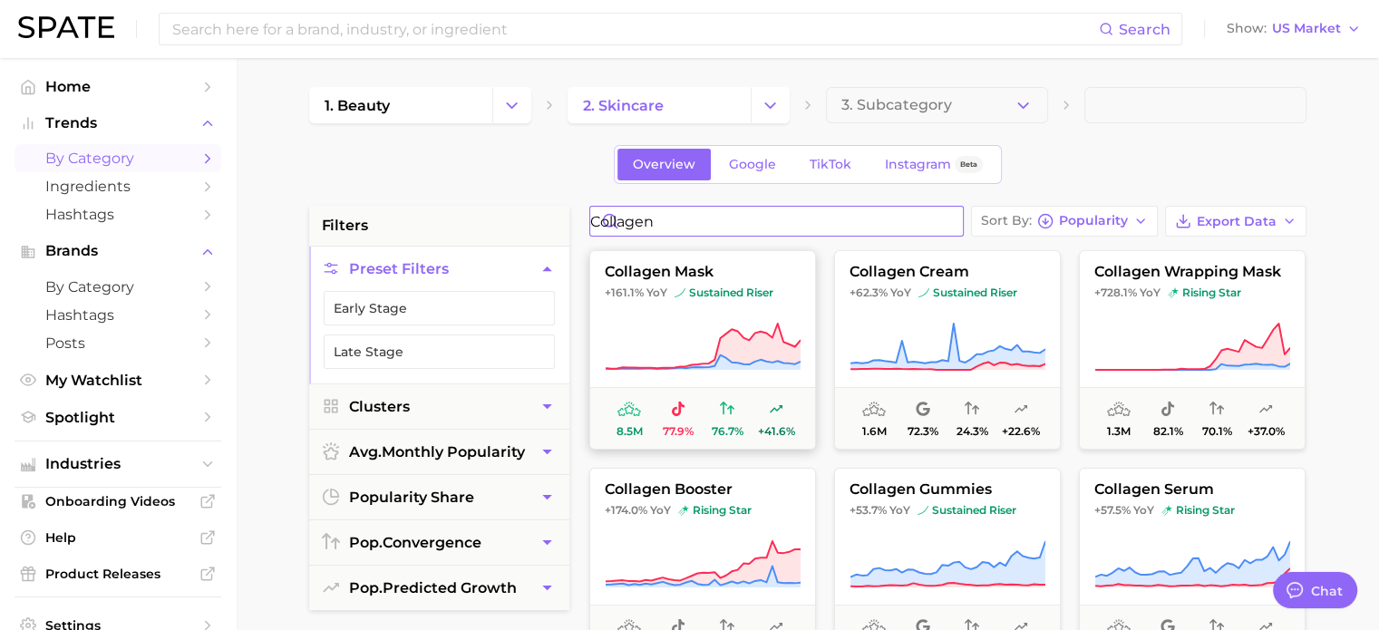
type input "collagen"
click at [673, 304] on button "collagen mask +161.1% YoY sustained riser 8.5m 77.9% 76.7% +41.6%" at bounding box center [702, 350] width 227 height 200
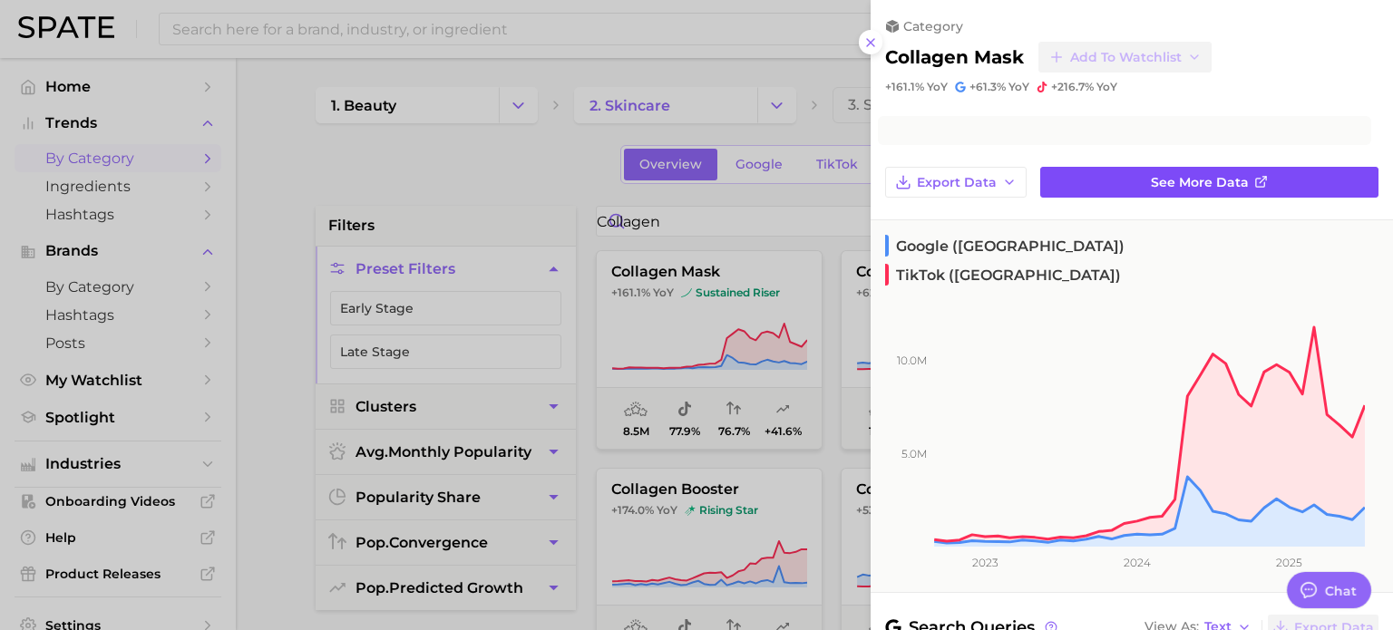
click at [1229, 176] on span "See more data" at bounding box center [1200, 182] width 98 height 15
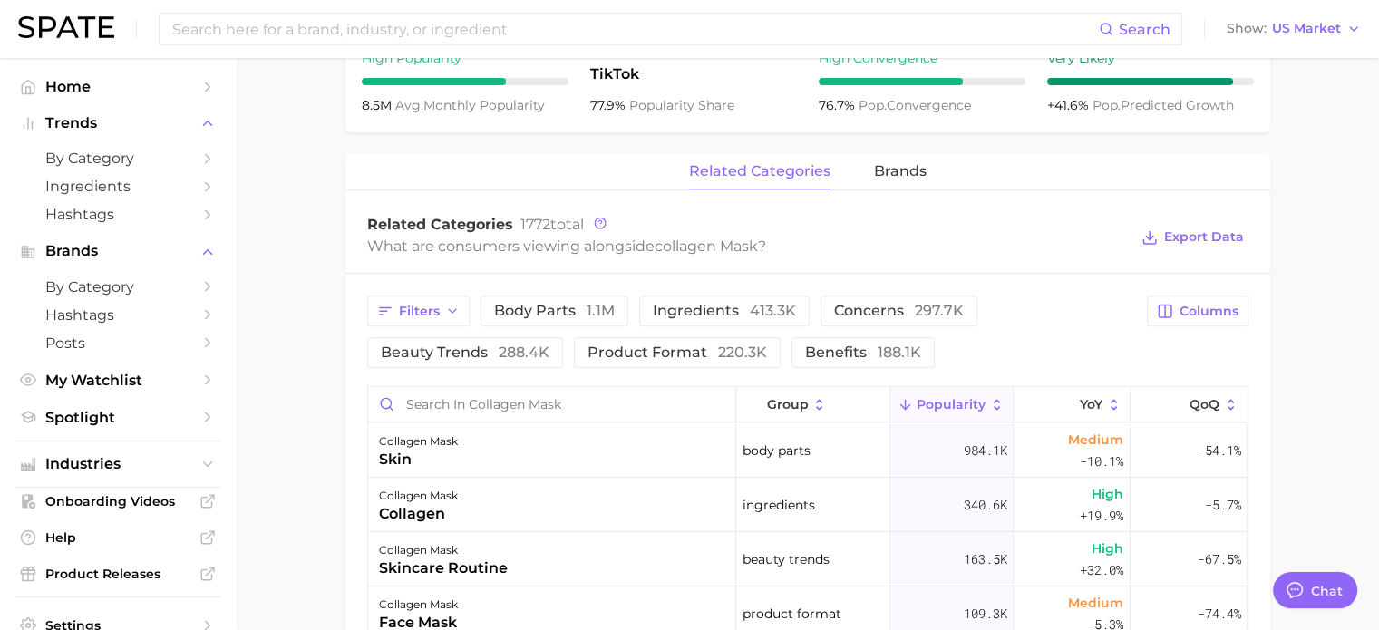
scroll to position [725, 0]
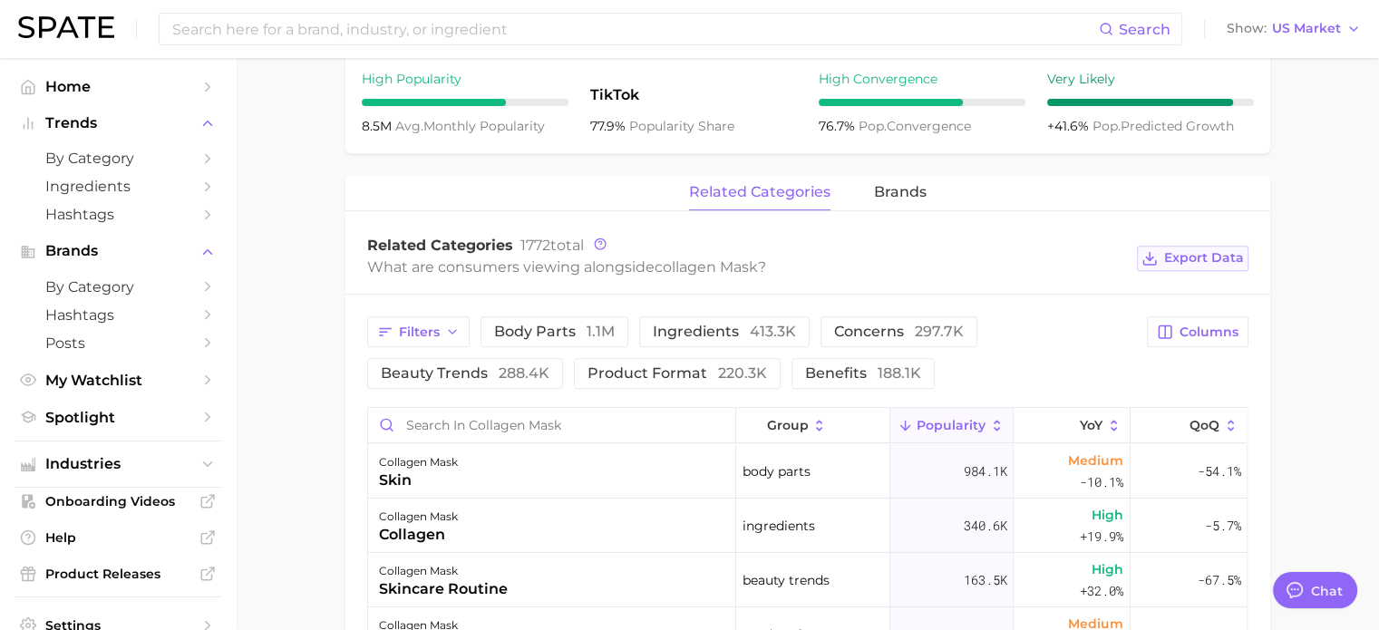
click at [1208, 258] on span "Export Data" at bounding box center [1204, 257] width 80 height 15
